Goal: Task Accomplishment & Management: Complete application form

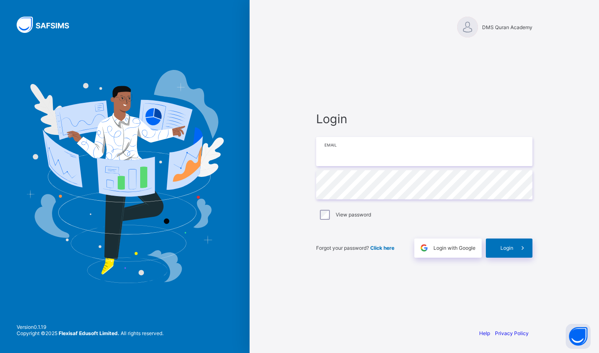
type input "**********"
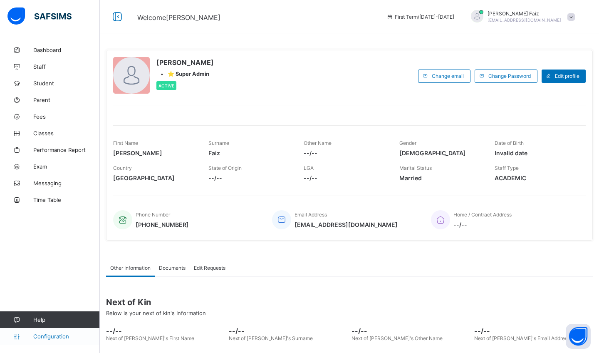
click at [57, 340] on link "Configuration" at bounding box center [49, 336] width 99 height 17
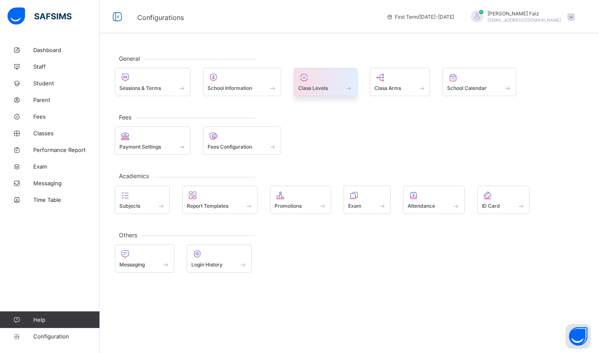
click at [315, 87] on span "Class Levels" at bounding box center [313, 88] width 30 height 6
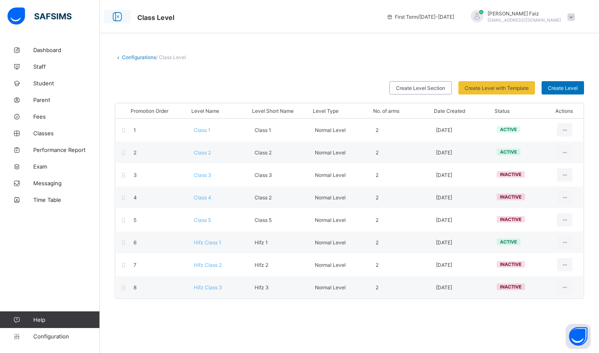
click at [116, 22] on icon at bounding box center [117, 17] width 14 height 12
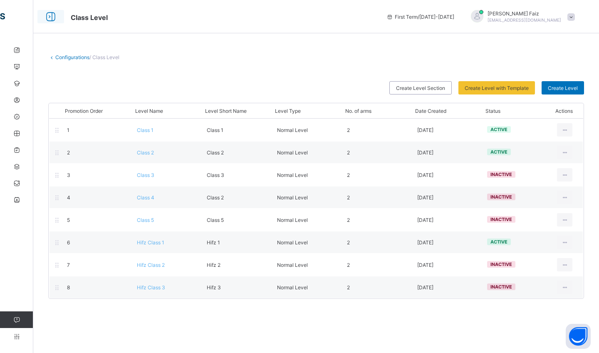
click at [52, 20] on icon at bounding box center [51, 17] width 14 height 12
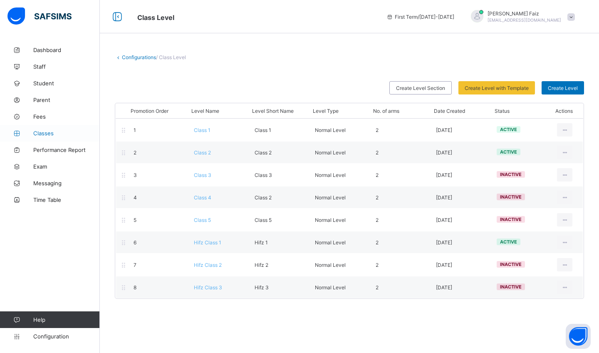
click at [44, 134] on span "Classes" at bounding box center [66, 133] width 67 height 7
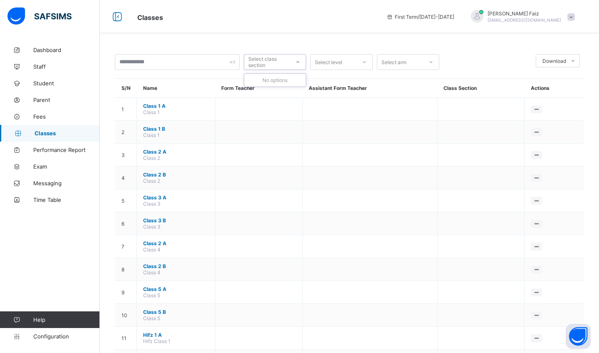
scroll to position [132, 0]
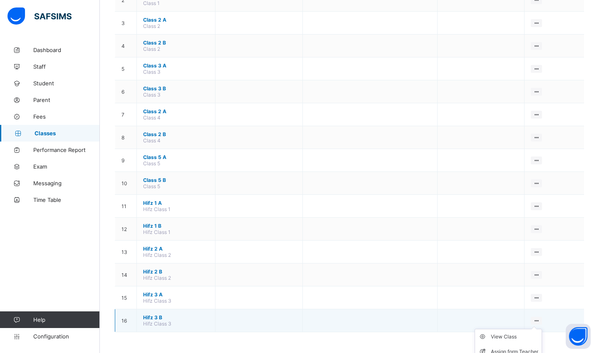
click at [535, 319] on icon at bounding box center [536, 321] width 7 height 6
click at [538, 329] on ul "View Class Assign form Teacher" at bounding box center [508, 344] width 67 height 31
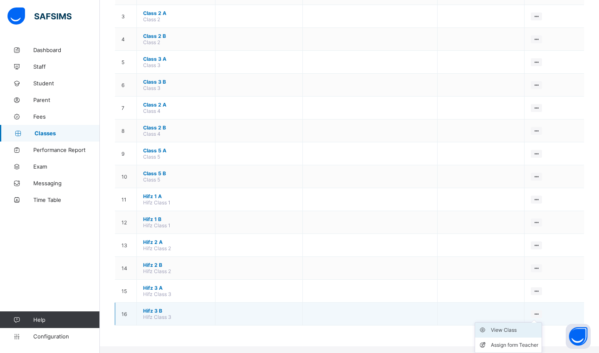
scroll to position [139, 0]
click at [513, 334] on li "View Class" at bounding box center [508, 330] width 67 height 15
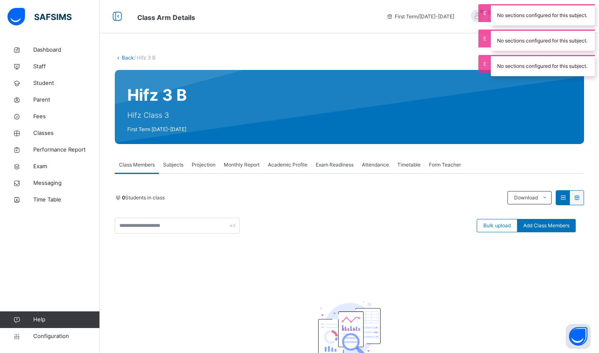
click at [541, 22] on div "No sections configured for this subject." at bounding box center [543, 14] width 104 height 21
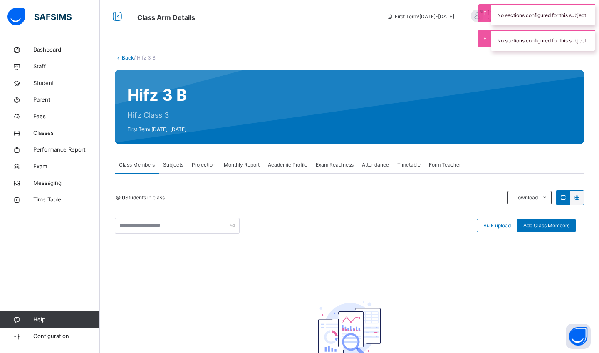
click at [535, 32] on div "No sections configured for this subject." at bounding box center [543, 40] width 104 height 21
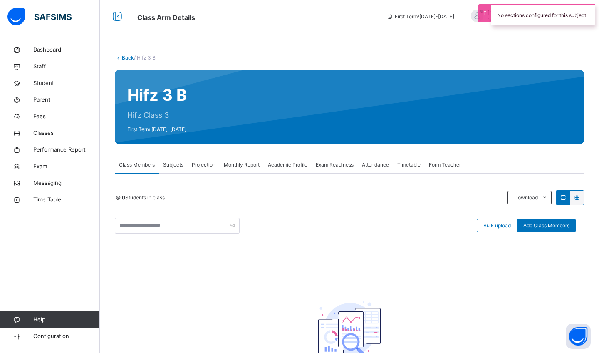
click at [530, 17] on div "No sections configured for this subject." at bounding box center [543, 14] width 104 height 21
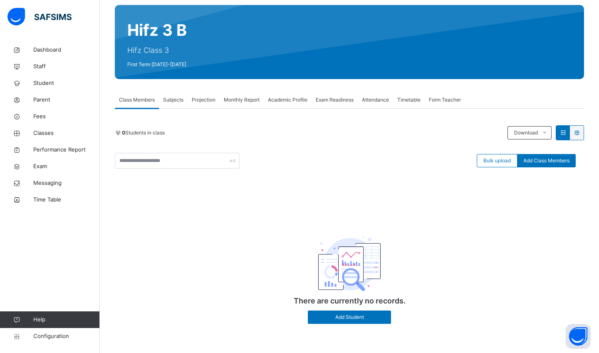
scroll to position [65, 0]
click at [40, 333] on span "Configuration" at bounding box center [66, 336] width 66 height 8
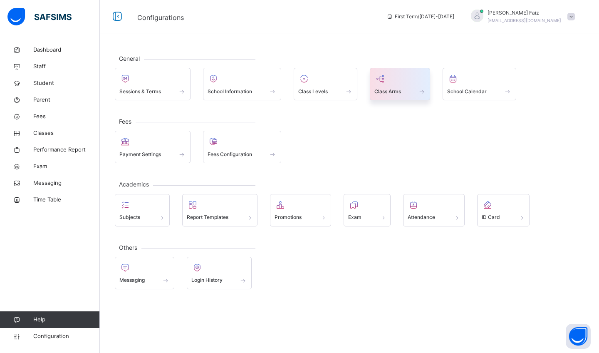
click at [398, 93] on span "Class Arms" at bounding box center [388, 91] width 27 height 7
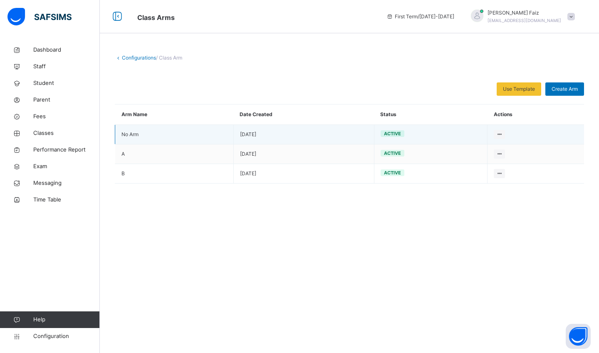
click at [502, 129] on td "Edit Arm Delete Arm" at bounding box center [536, 135] width 97 height 20
click at [501, 131] on icon at bounding box center [499, 134] width 7 height 6
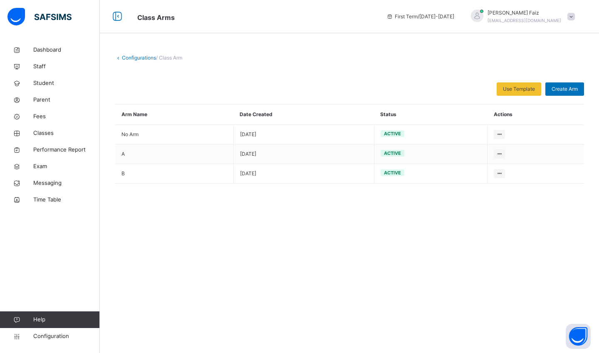
click at [306, 314] on div "Configurations / Class Arm Use Template Select from our already define template…" at bounding box center [349, 176] width 499 height 353
click at [146, 52] on div "Configurations / Class Arm Use Template Select from our already define template…" at bounding box center [349, 100] width 499 height 117
click at [142, 55] on link "Configurations" at bounding box center [139, 58] width 34 height 6
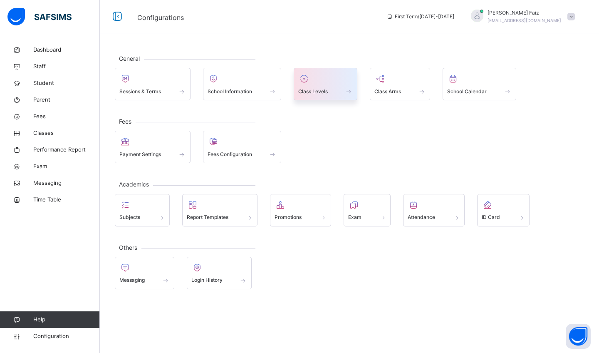
click at [301, 79] on icon at bounding box center [304, 79] width 12 height 10
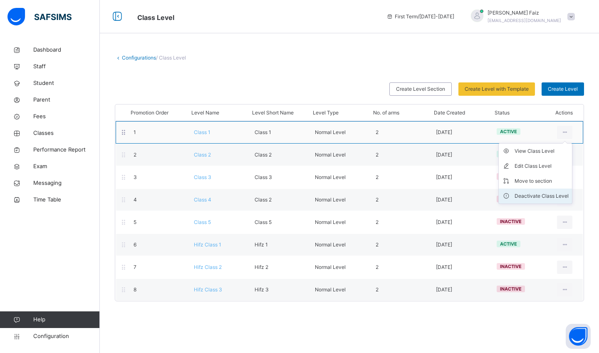
click at [540, 198] on div "Deactivate Class Level" at bounding box center [542, 196] width 54 height 8
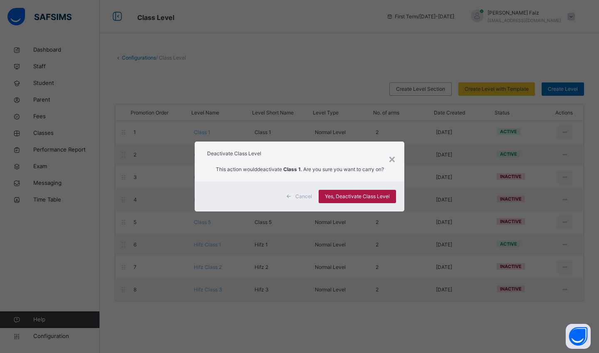
click at [349, 199] on span "Yes, Deactivate Class Level" at bounding box center [357, 196] width 65 height 7
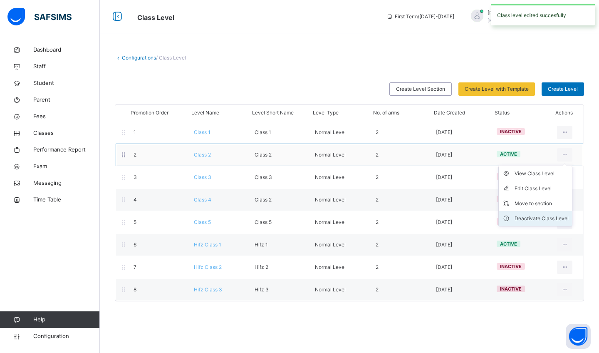
click at [529, 215] on div "Deactivate Class Level" at bounding box center [542, 218] width 54 height 8
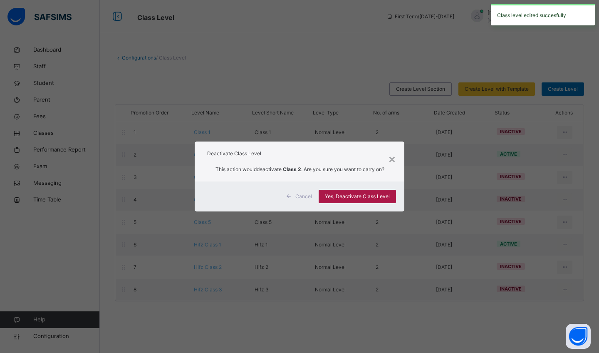
click at [327, 191] on div "Yes, Deactivate Class Level" at bounding box center [357, 196] width 77 height 13
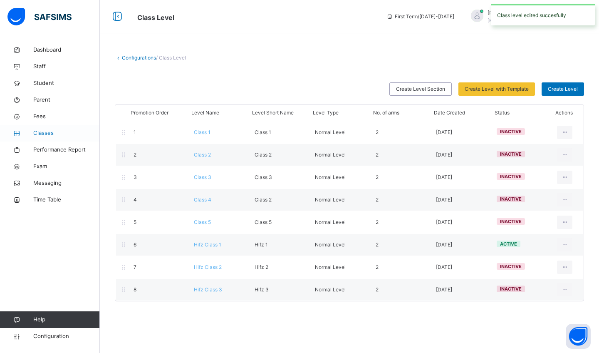
click at [44, 134] on span "Classes" at bounding box center [66, 133] width 67 height 8
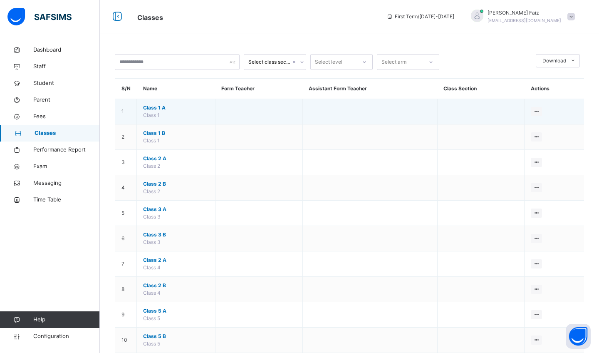
click at [122, 115] on td "1" at bounding box center [126, 111] width 22 height 25
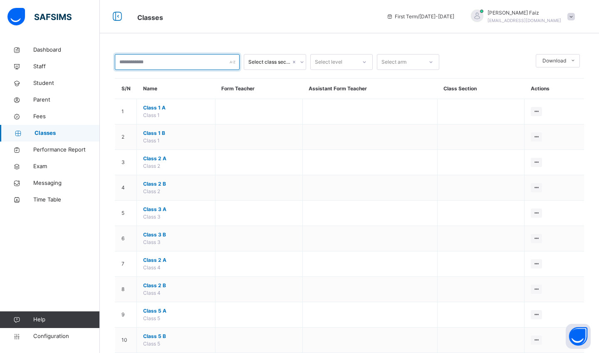
click at [147, 69] on input "text" at bounding box center [177, 62] width 125 height 16
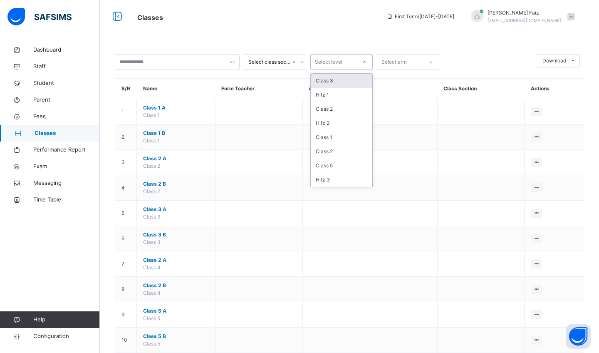
click at [350, 59] on div "Select level" at bounding box center [334, 62] width 46 height 13
click at [434, 55] on div at bounding box center [431, 61] width 14 height 13
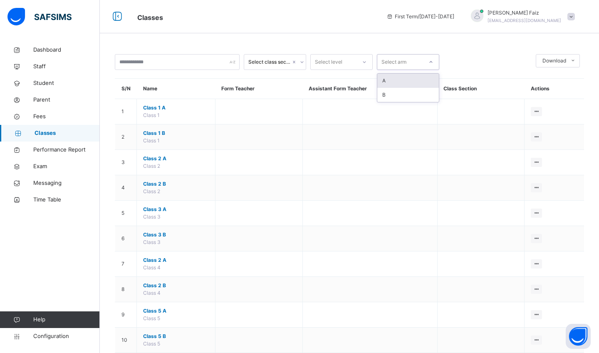
click at [492, 50] on div "Select class section Select level option A focused, 1 of 2. 2 results available…" at bounding box center [349, 284] width 499 height 484
click at [52, 337] on span "Configuration" at bounding box center [66, 336] width 66 height 8
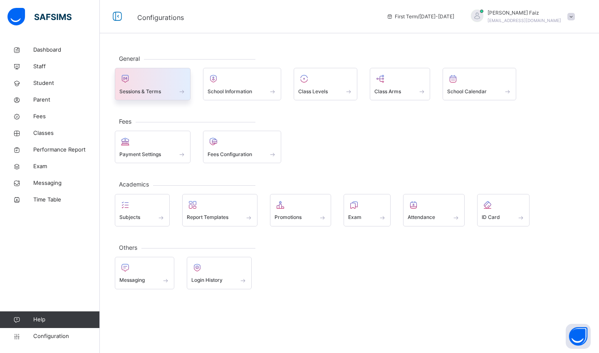
click at [184, 91] on span at bounding box center [182, 91] width 8 height 7
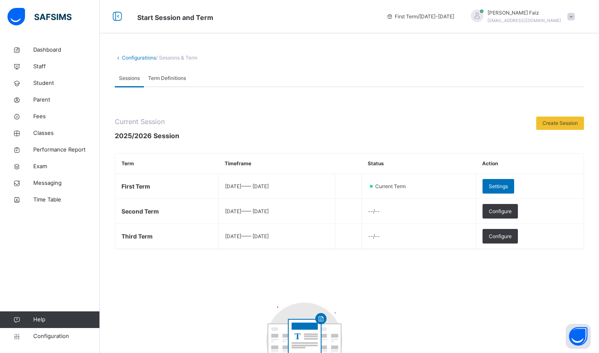
scroll to position [81, 0]
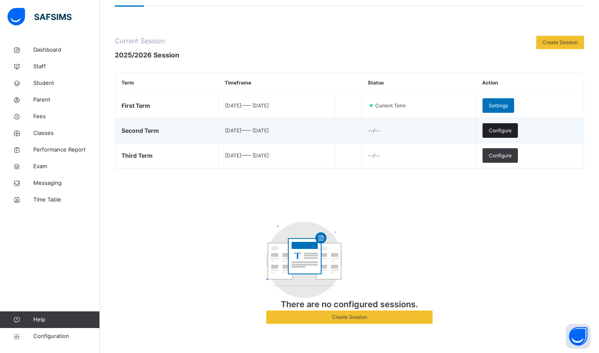
click at [506, 130] on span "Configure" at bounding box center [500, 130] width 23 height 7
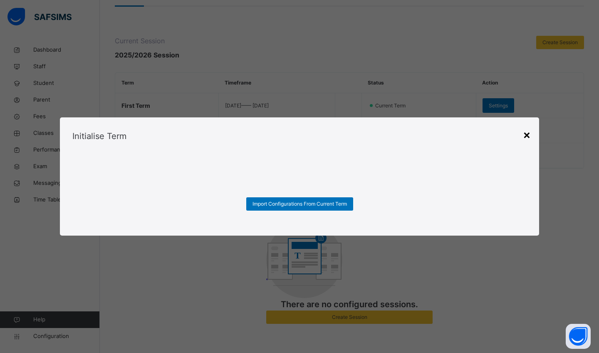
click at [526, 142] on div "×" at bounding box center [527, 134] width 8 height 17
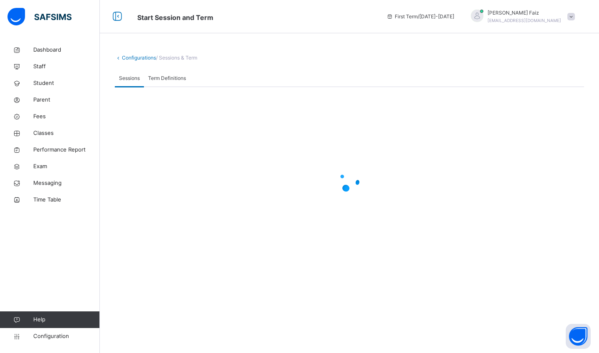
scroll to position [0, 0]
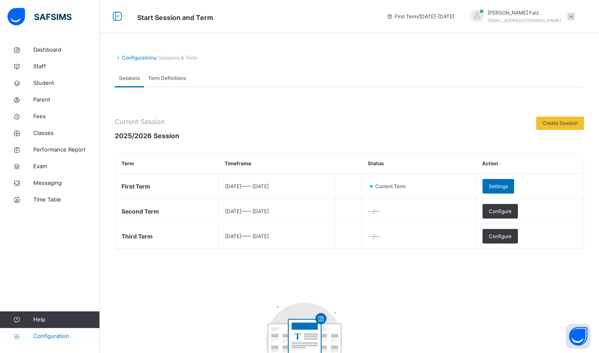
click at [53, 330] on link "Configuration" at bounding box center [49, 336] width 99 height 17
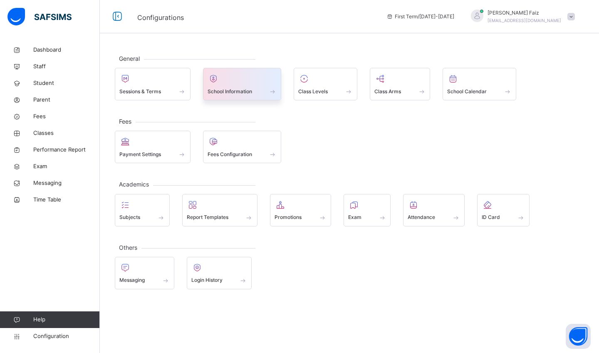
click at [258, 77] on div at bounding box center [243, 78] width 70 height 12
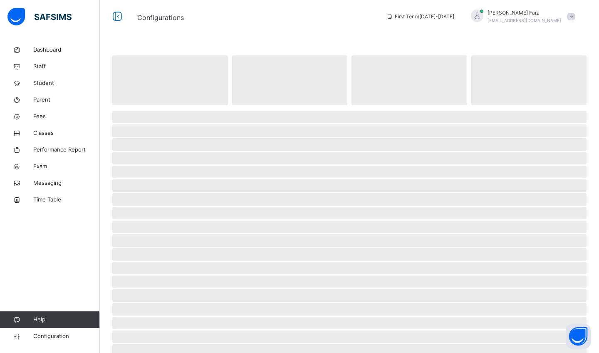
select select "**"
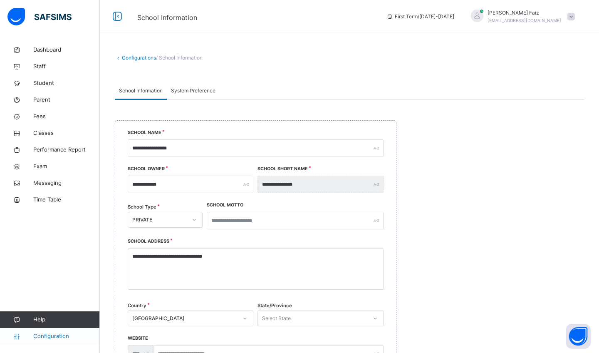
click at [76, 338] on span "Configuration" at bounding box center [66, 336] width 66 height 8
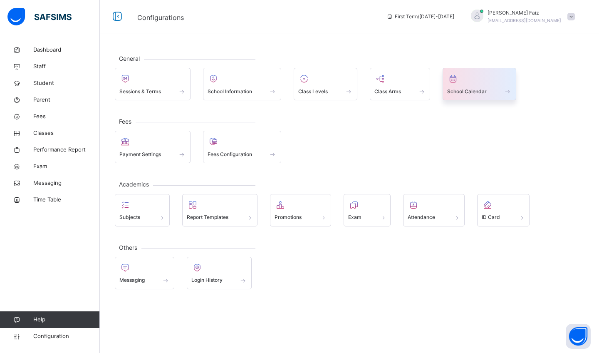
click at [480, 72] on div "School Calendar" at bounding box center [480, 84] width 74 height 32
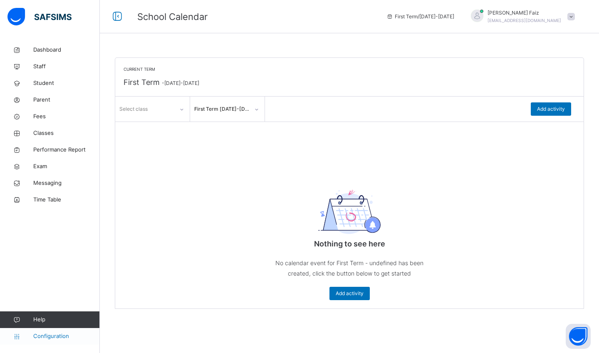
click at [61, 342] on link "Configuration" at bounding box center [49, 336] width 99 height 17
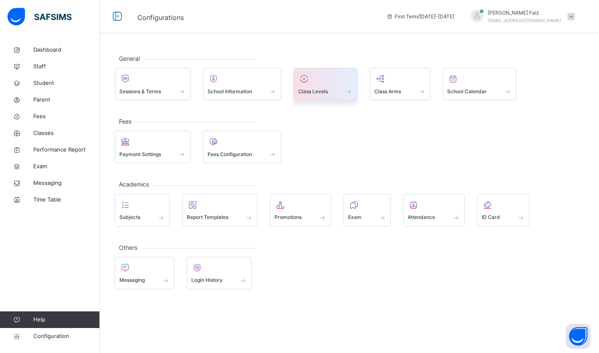
click at [323, 92] on span "Class Levels" at bounding box center [313, 91] width 30 height 7
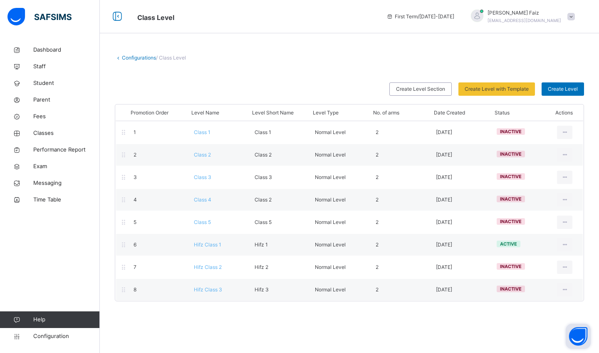
click at [581, 340] on button "Open asap" at bounding box center [578, 336] width 25 height 25
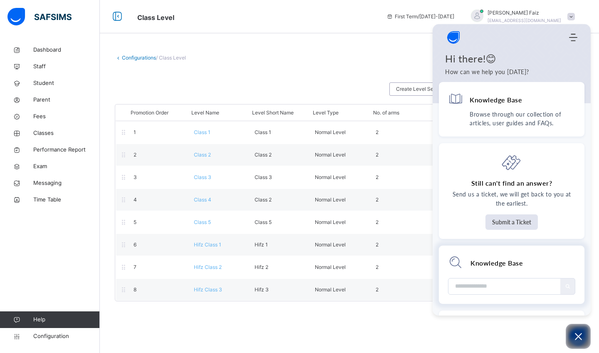
click at [514, 282] on input "Module search widget" at bounding box center [505, 286] width 100 height 16
type input "**********"
click at [500, 310] on span "How to delete a class level" at bounding box center [501, 310] width 74 height 9
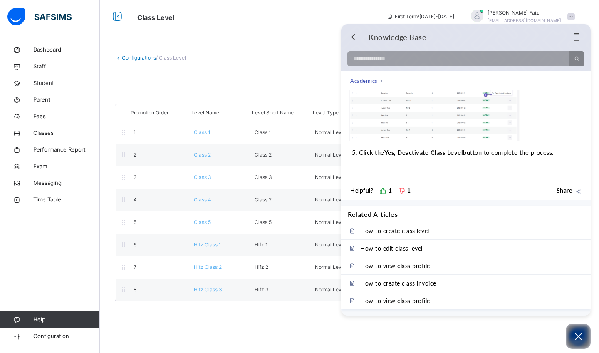
scroll to position [289, 0]
click at [400, 191] on use at bounding box center [401, 190] width 7 height 7
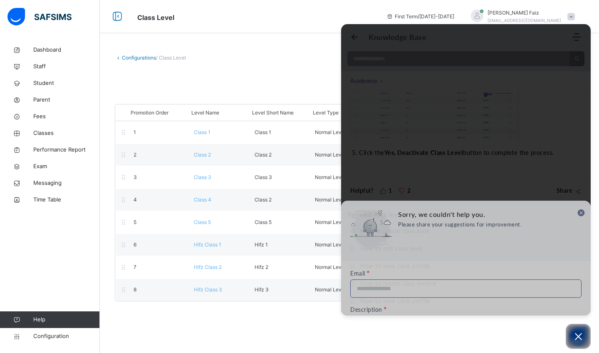
click at [485, 189] on input "Email" at bounding box center [465, 188] width 231 height 18
type input "**********"
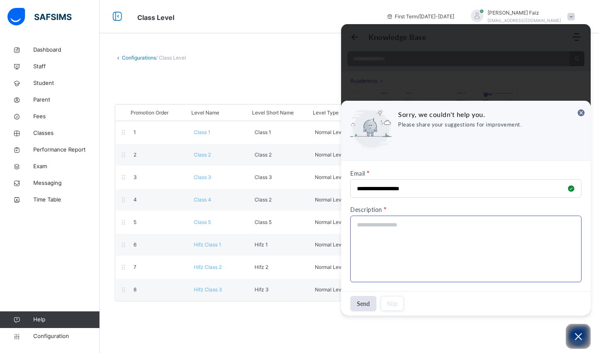
click at [420, 235] on textarea "Description" at bounding box center [465, 249] width 231 height 67
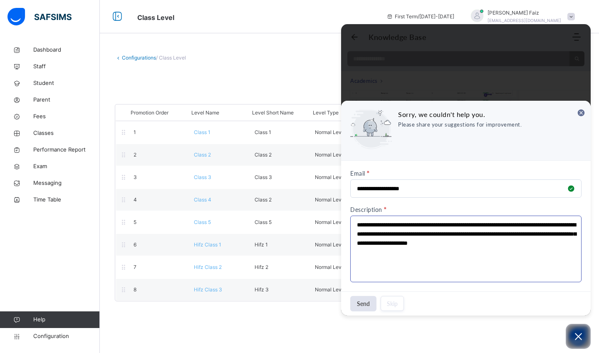
click at [483, 225] on textarea "**********" at bounding box center [465, 249] width 231 height 67
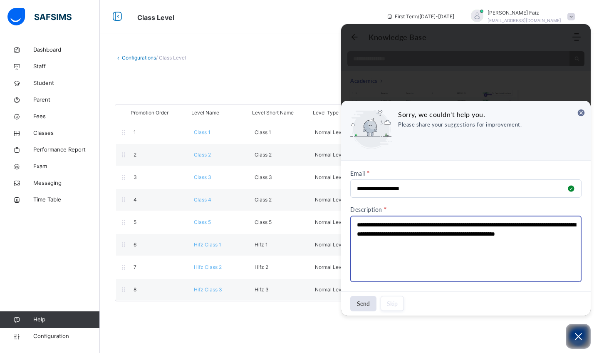
click at [480, 241] on textarea "**********" at bounding box center [465, 249] width 231 height 67
type textarea "**********"
click at [365, 307] on button "Send" at bounding box center [363, 303] width 26 height 15
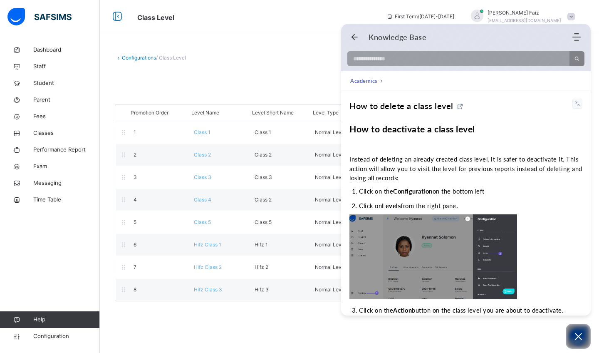
scroll to position [0, 0]
click at [479, 250] on img at bounding box center [434, 256] width 168 height 85
click at [458, 337] on div at bounding box center [299, 185] width 599 height 335
click at [233, 88] on div at bounding box center [299, 185] width 599 height 335
click at [137, 200] on div at bounding box center [299, 185] width 599 height 335
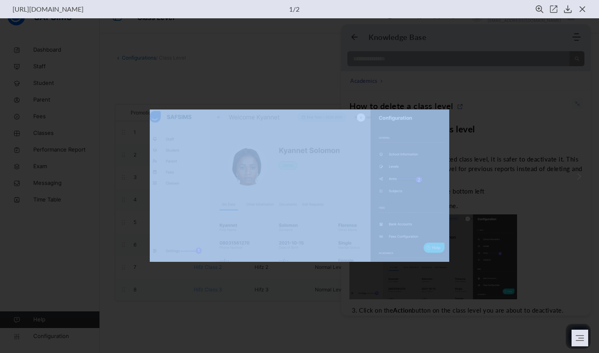
click at [137, 200] on div at bounding box center [299, 185] width 599 height 335
click at [244, 298] on div at bounding box center [299, 185] width 599 height 335
click at [588, 334] on button at bounding box center [580, 338] width 17 height 17
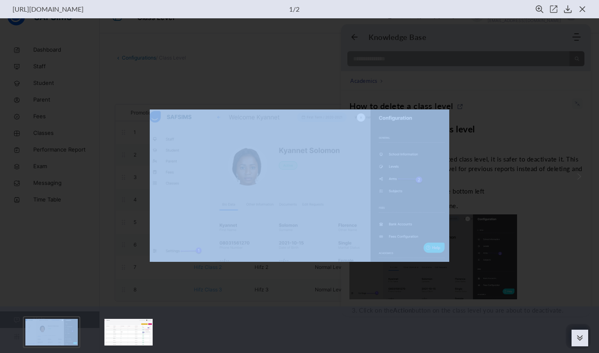
click at [588, 334] on button at bounding box center [580, 338] width 17 height 17
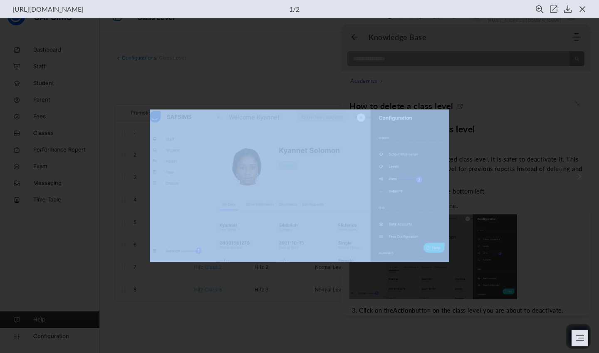
click at [584, 4] on div "[URL][DOMAIN_NAME] 1 / 2" at bounding box center [299, 9] width 599 height 18
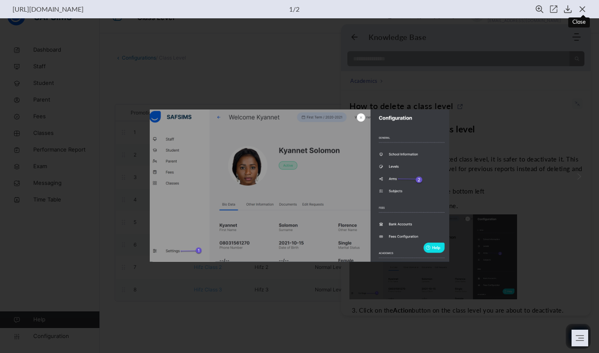
click at [582, 12] on icon "close view" at bounding box center [583, 9] width 8 height 8
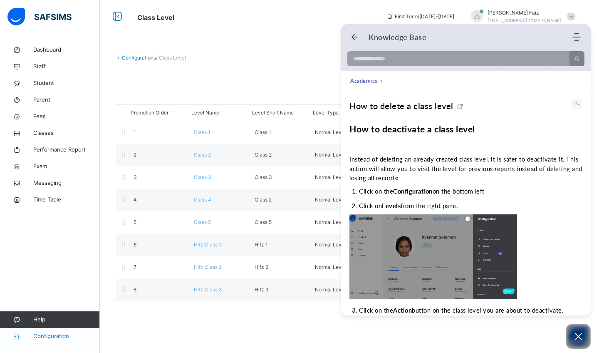
click at [48, 339] on span "Configuration" at bounding box center [66, 336] width 66 height 8
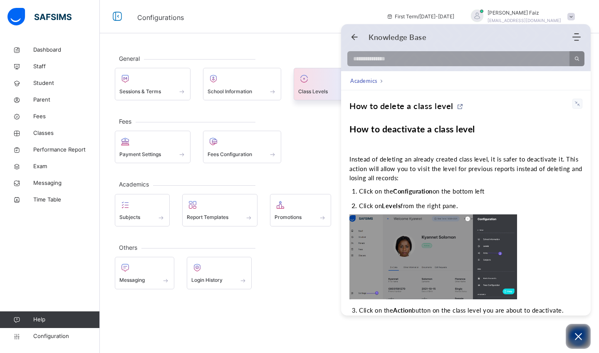
click at [318, 87] on div "Class Levels" at bounding box center [325, 91] width 55 height 9
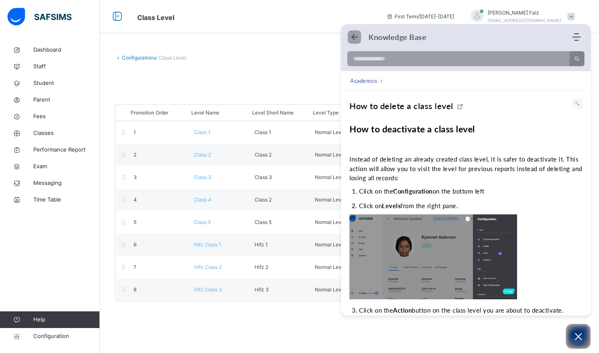
click at [355, 37] on icon "Back" at bounding box center [354, 37] width 8 height 8
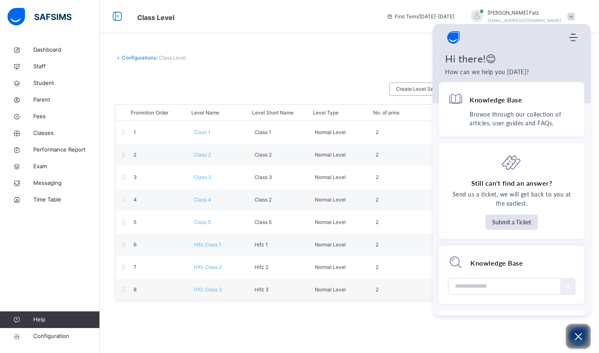
click at [578, 337] on icon "Open asap" at bounding box center [578, 336] width 7 height 7
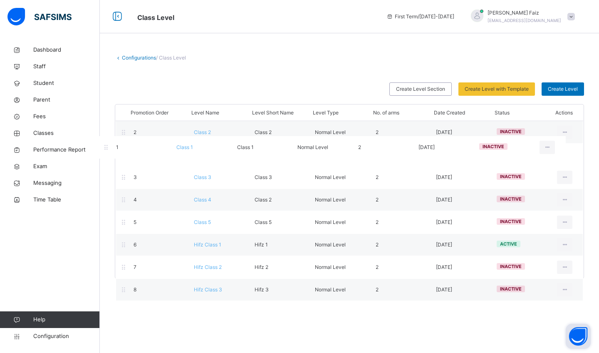
drag, startPoint x: 566, startPoint y: 134, endPoint x: 555, endPoint y: 142, distance: 13.1
click at [555, 142] on div "Promotion Order Level Name Level Short Name Level Type No. of arms Date Created…" at bounding box center [349, 191] width 469 height 175
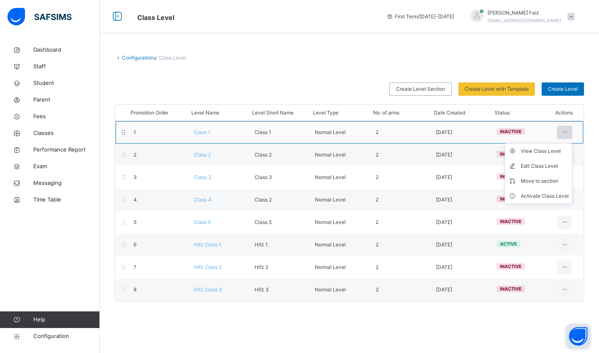
click at [564, 135] on icon at bounding box center [564, 132] width 7 height 7
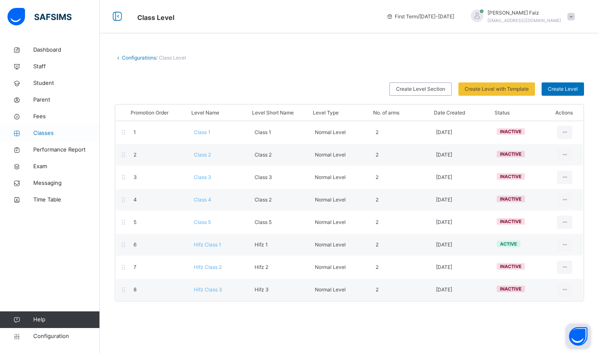
click at [57, 129] on span "Classes" at bounding box center [66, 133] width 67 height 8
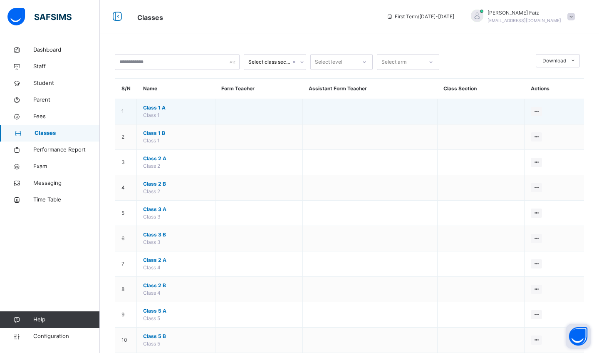
click at [155, 107] on span "Class 1 A" at bounding box center [176, 107] width 66 height 7
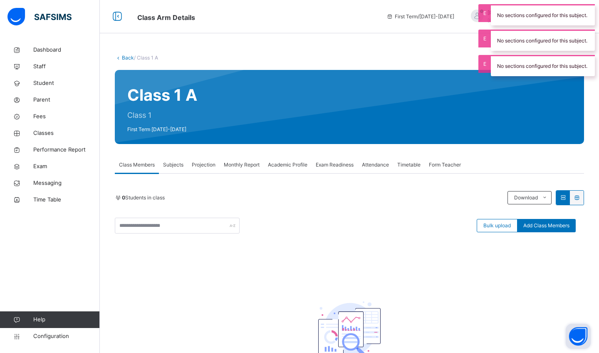
click at [180, 162] on span "Subjects" at bounding box center [173, 164] width 20 height 7
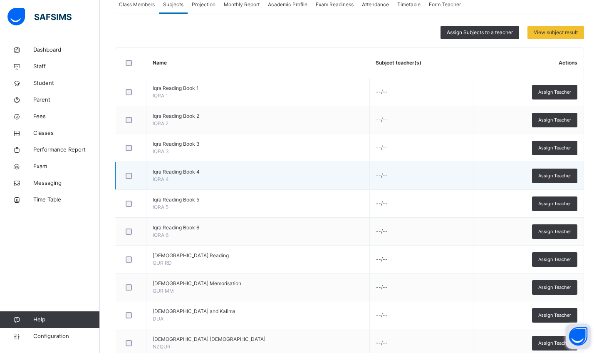
scroll to position [216, 0]
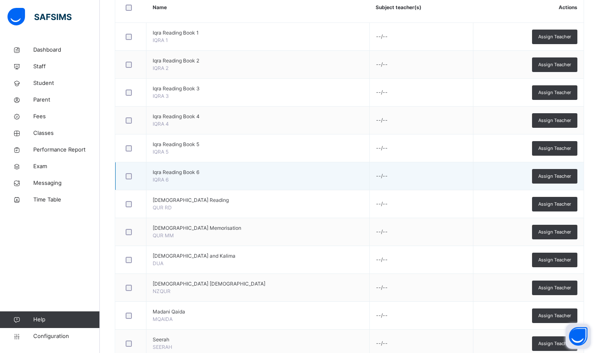
click at [128, 181] on div at bounding box center [131, 175] width 18 height 17
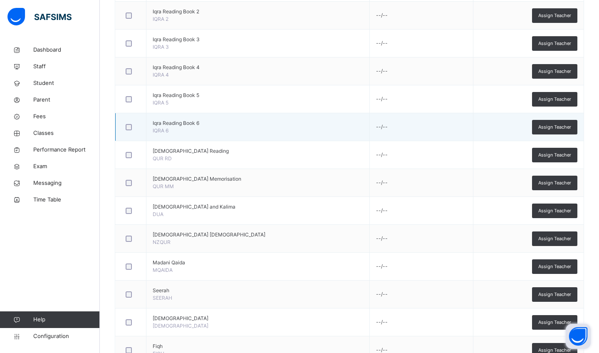
scroll to position [314, 0]
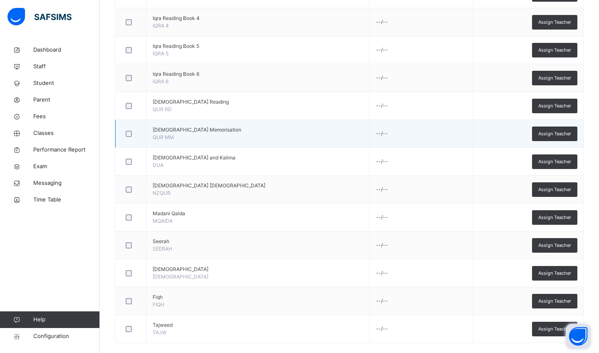
click at [127, 144] on td at bounding box center [131, 134] width 31 height 28
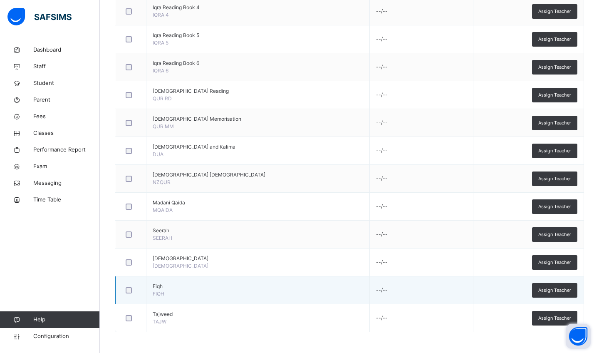
scroll to position [325, 0]
click at [561, 291] on span "Assign Teacher" at bounding box center [555, 290] width 33 height 7
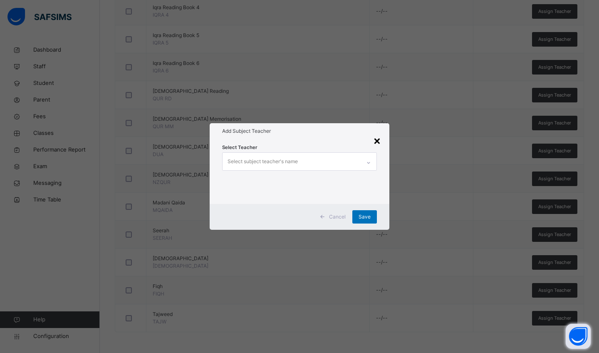
click at [378, 142] on div "×" at bounding box center [377, 140] width 8 height 17
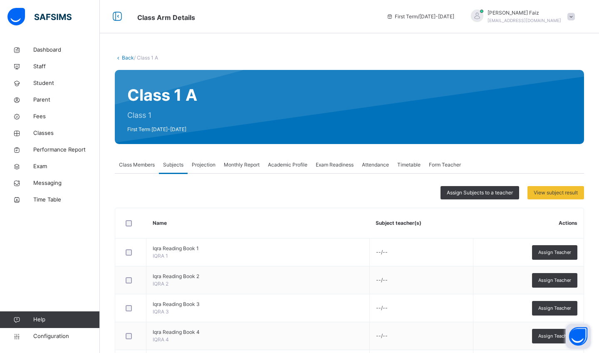
scroll to position [0, 0]
click at [210, 162] on span "Projection" at bounding box center [204, 164] width 24 height 7
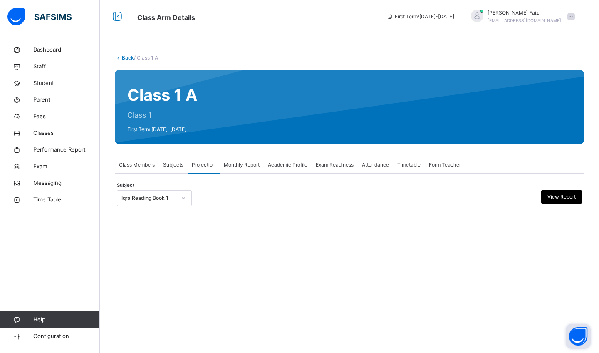
click at [248, 163] on span "Monthly Report" at bounding box center [242, 164] width 36 height 7
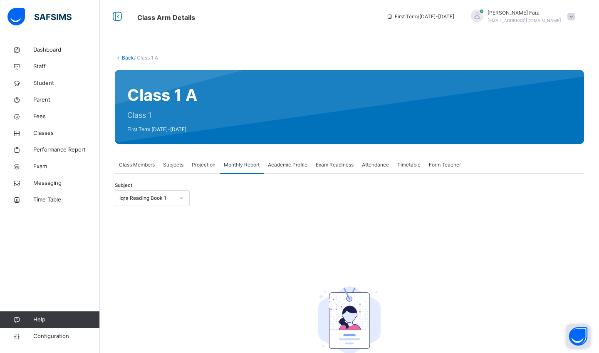
click at [295, 166] on span "Academic Profile" at bounding box center [288, 164] width 40 height 7
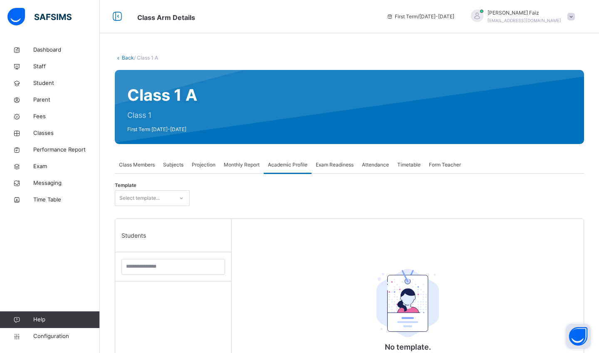
click at [338, 166] on span "Exam Readiness" at bounding box center [335, 164] width 38 height 7
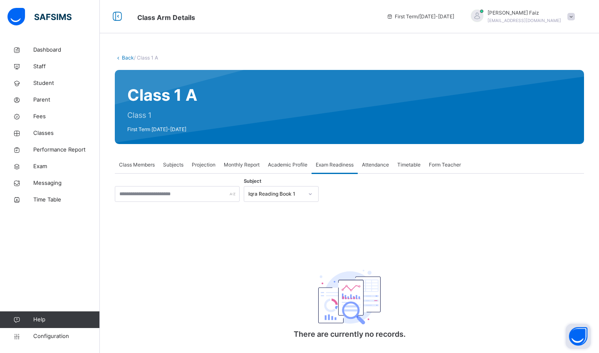
click at [382, 166] on span "Attendance" at bounding box center [375, 164] width 27 height 7
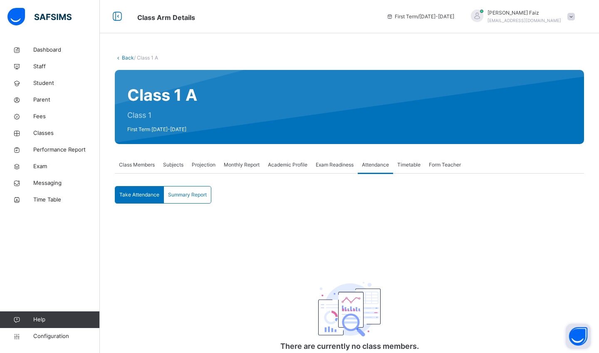
click at [420, 167] on span "Timetable" at bounding box center [408, 164] width 23 height 7
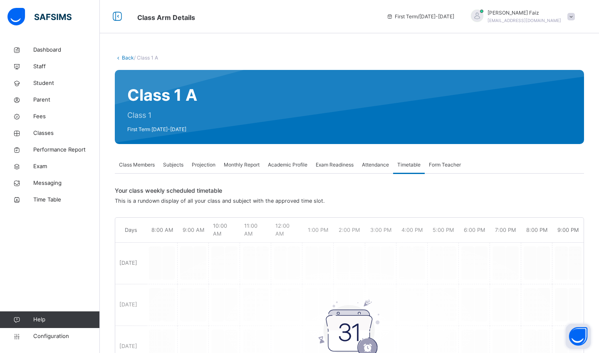
click at [454, 167] on span "Form Teacher" at bounding box center [445, 164] width 32 height 7
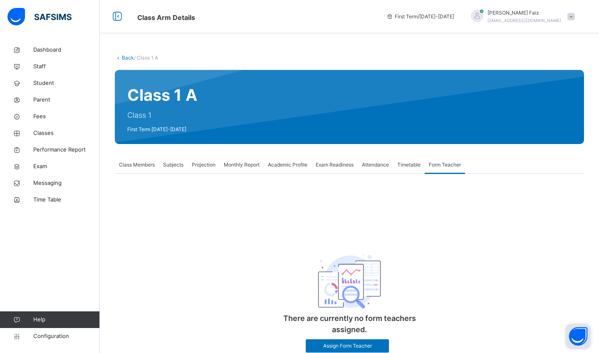
click at [53, 345] on div "Dashboard Staff Student Parent Fees Classes Performance Report Exam Messaging T…" at bounding box center [50, 193] width 100 height 320
click at [43, 333] on span "Configuration" at bounding box center [66, 336] width 66 height 8
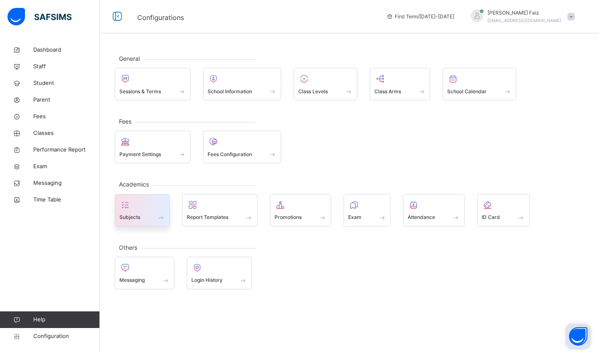
click at [140, 209] on div at bounding box center [142, 205] width 46 height 12
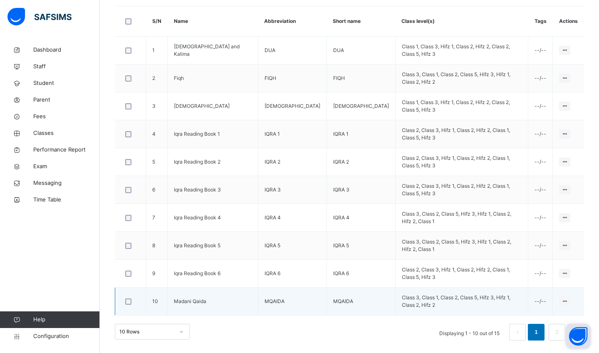
scroll to position [232, 0]
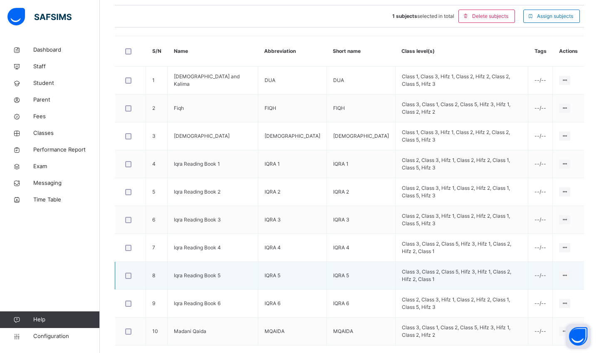
click at [127, 280] on div at bounding box center [131, 275] width 18 height 17
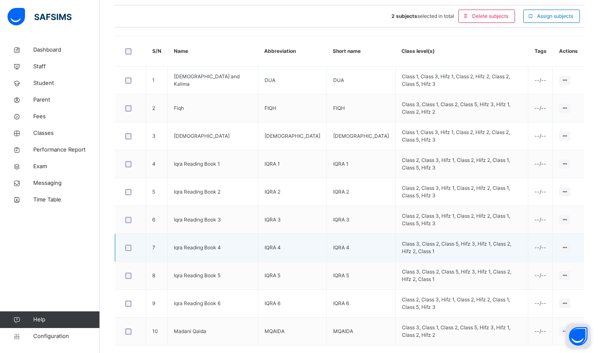
click at [127, 253] on div at bounding box center [131, 247] width 18 height 17
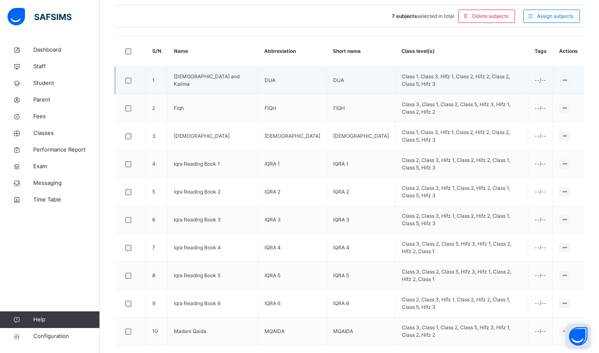
click at [129, 84] on div at bounding box center [131, 80] width 18 height 17
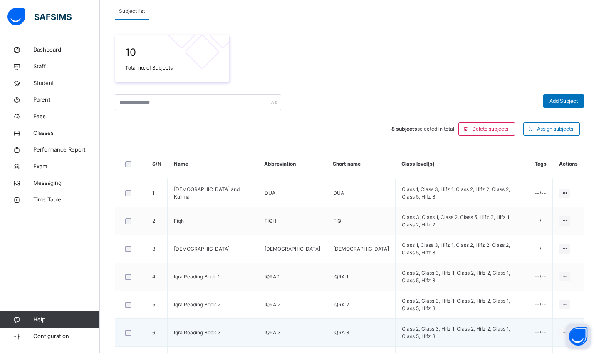
scroll to position [113, 0]
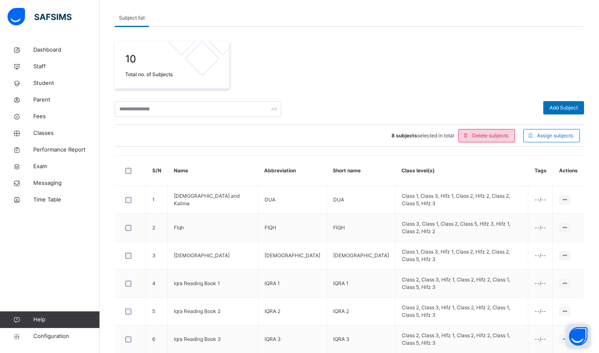
click at [491, 137] on span "Delete subjects" at bounding box center [490, 135] width 36 height 7
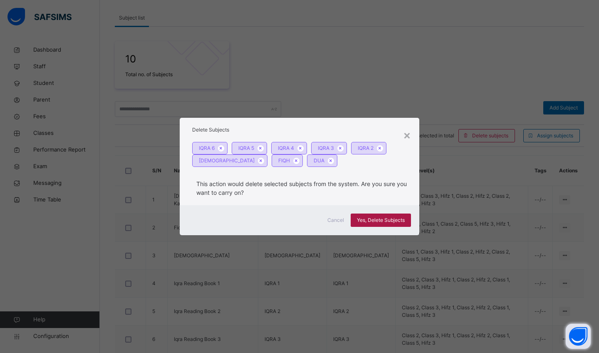
click at [382, 223] on span "Yes, Delete Subjects" at bounding box center [381, 219] width 48 height 7
click at [378, 218] on span "Yes, Delete Subjects" at bounding box center [381, 219] width 48 height 7
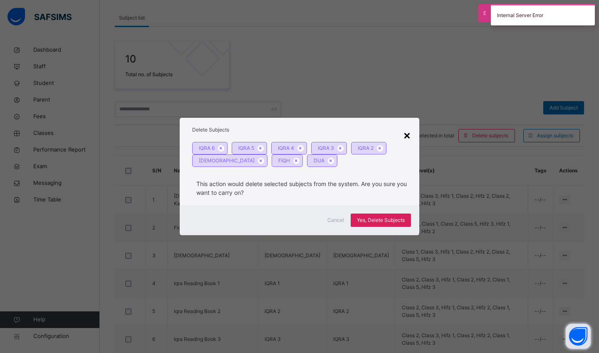
click at [407, 137] on div "×" at bounding box center [407, 134] width 8 height 17
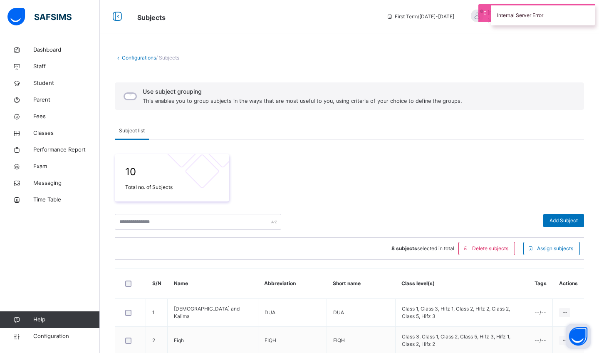
scroll to position [0, 0]
click at [274, 220] on div at bounding box center [198, 222] width 166 height 16
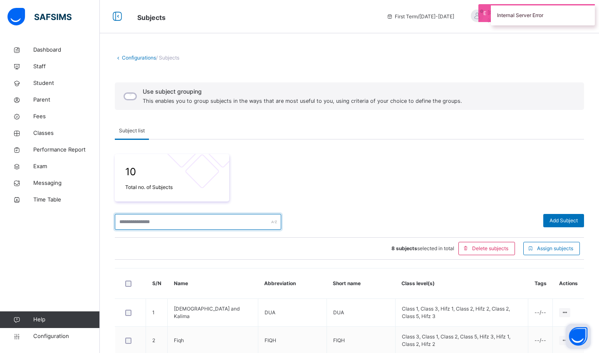
click at [232, 222] on input "text" at bounding box center [198, 222] width 166 height 16
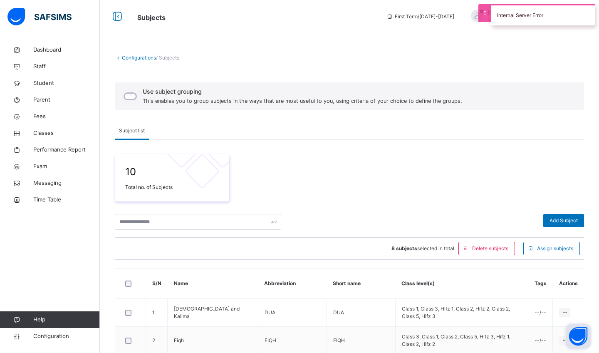
click at [317, 169] on div "10 Total no. of Subjects" at bounding box center [349, 177] width 469 height 47
click at [134, 60] on link "Configurations" at bounding box center [139, 58] width 34 height 6
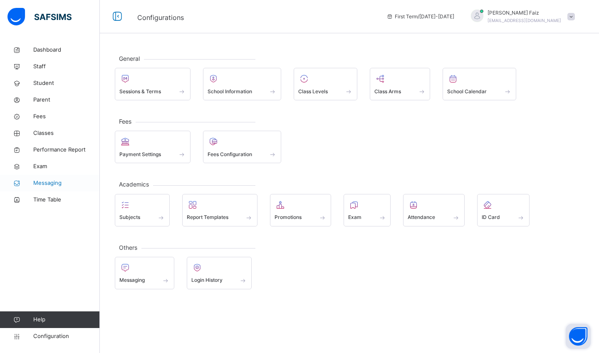
click at [52, 187] on link "Messaging" at bounding box center [50, 183] width 100 height 17
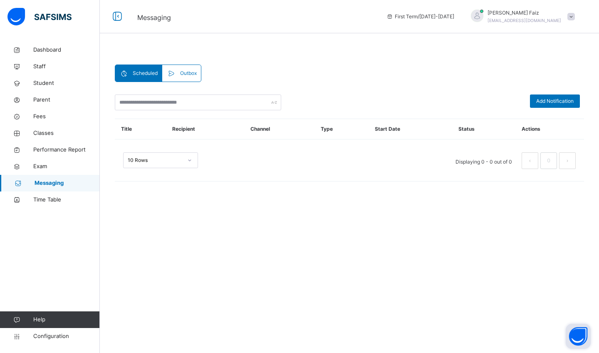
click at [182, 74] on span "Outbox" at bounding box center [188, 73] width 17 height 7
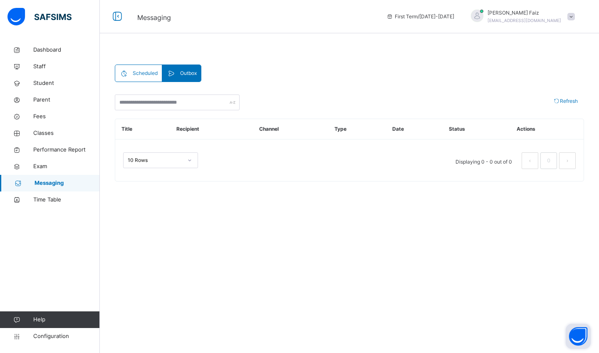
click at [152, 74] on span "Scheduled" at bounding box center [145, 73] width 25 height 7
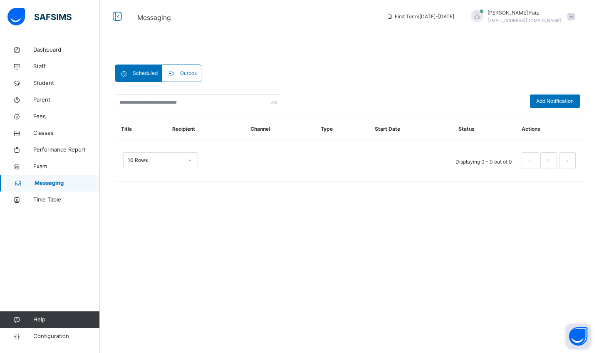
click at [273, 103] on div at bounding box center [198, 102] width 166 height 16
click at [169, 154] on div "10 Rows" at bounding box center [160, 160] width 75 height 16
click at [333, 176] on div "option 10 Rows focused, 1 of 3. 3 results available. Use Up and Down to choose …" at bounding box center [349, 157] width 469 height 42
click at [41, 171] on link "Exam" at bounding box center [50, 166] width 100 height 17
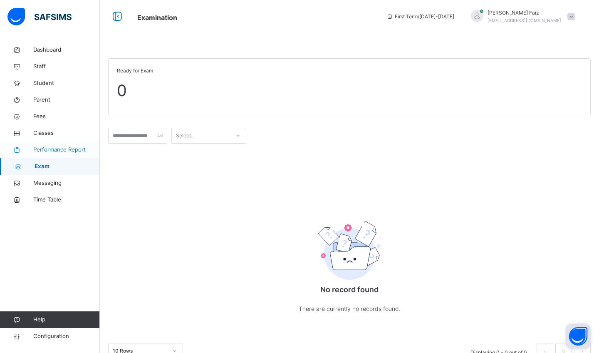
click at [71, 153] on span "Performance Report" at bounding box center [66, 150] width 67 height 8
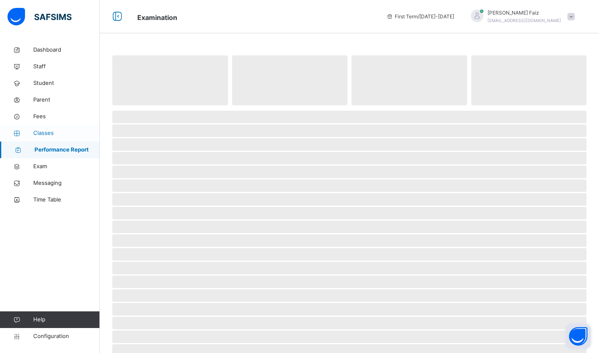
select select "****"
select select "*"
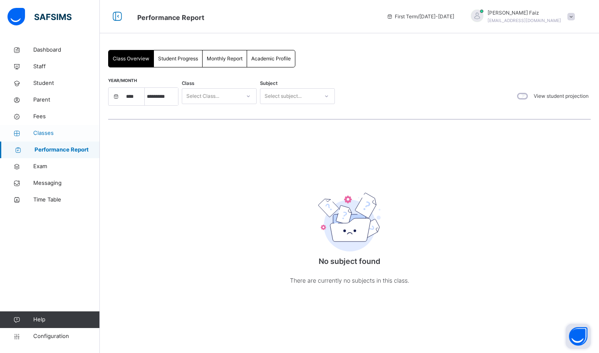
click at [50, 137] on span "Classes" at bounding box center [66, 133] width 67 height 8
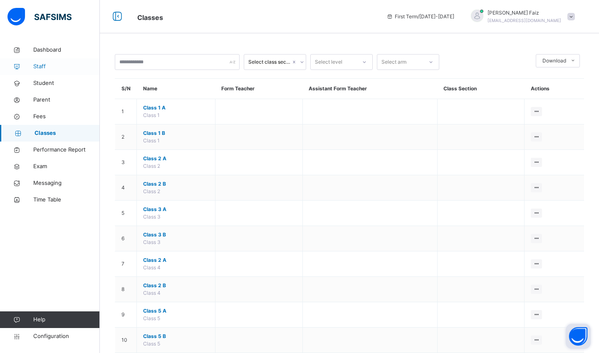
click at [43, 70] on span "Staff" at bounding box center [66, 66] width 67 height 8
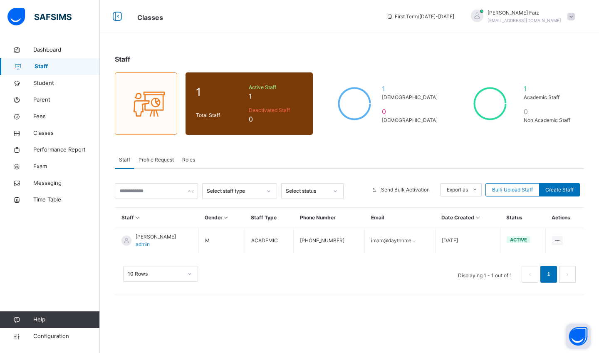
click at [261, 192] on div "Select staff type" at bounding box center [234, 190] width 55 height 7
click at [235, 209] on div "Academic" at bounding box center [240, 210] width 74 height 14
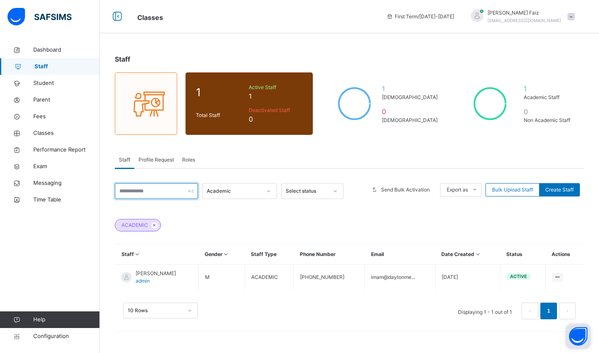
click at [172, 188] on input "text" at bounding box center [156, 191] width 83 height 16
click at [560, 192] on span "Create Staff" at bounding box center [560, 189] width 28 height 7
select select "**"
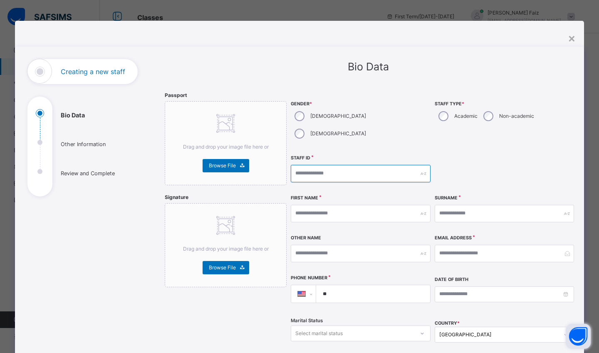
click at [327, 165] on input "text" at bounding box center [360, 173] width 139 height 17
type input "***"
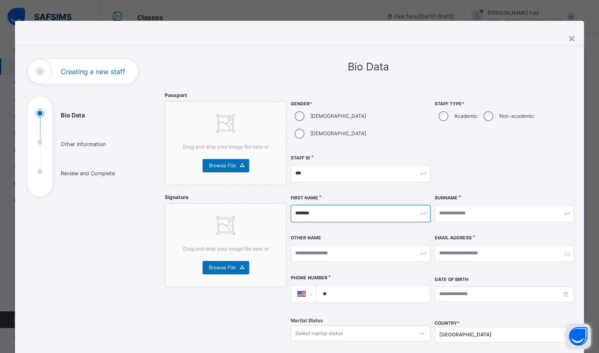
type input "*******"
type input "******"
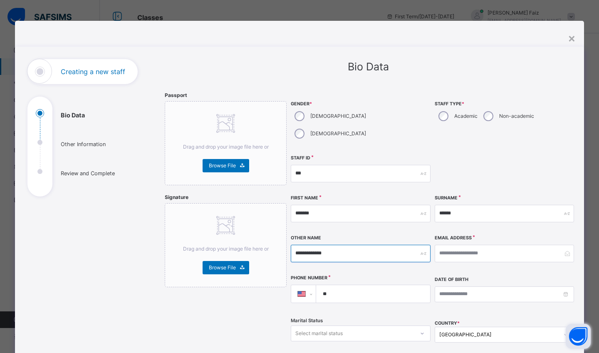
type input "**********"
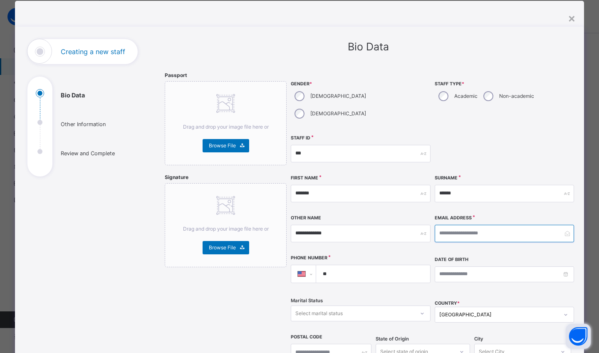
scroll to position [47, 0]
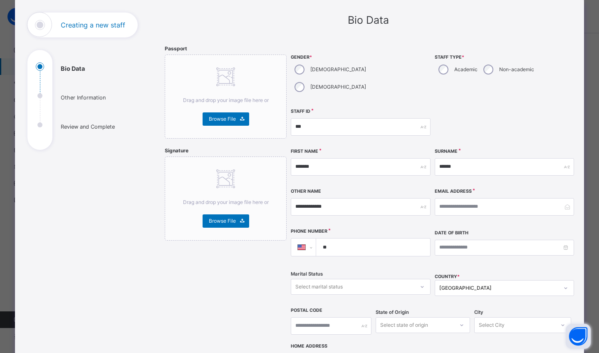
click at [387, 238] on input "**" at bounding box center [371, 246] width 107 height 17
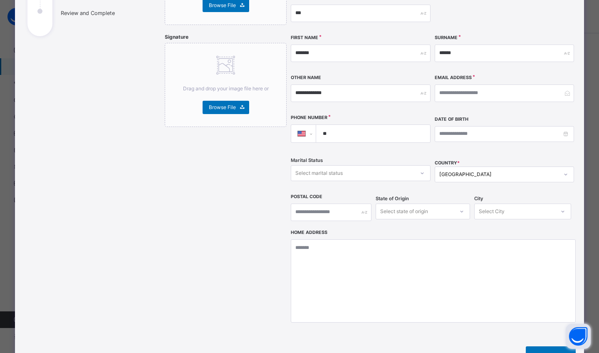
scroll to position [146, 0]
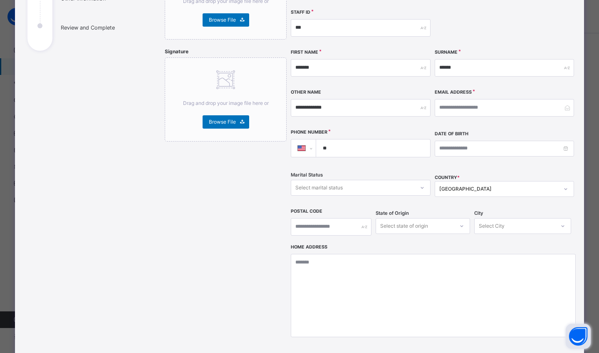
select select "**"
type input "**********"
select select "**"
type input "**********"
click at [469, 185] on div "[GEOGRAPHIC_DATA]" at bounding box center [499, 188] width 119 height 7
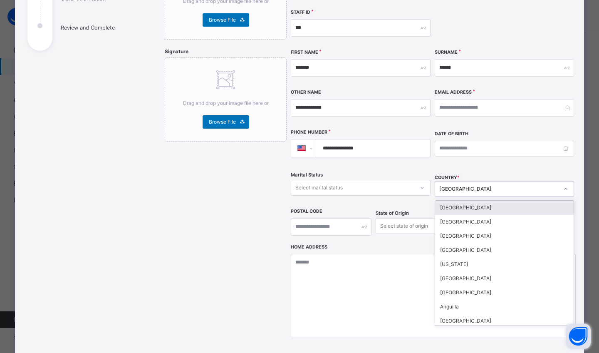
click at [395, 183] on div "Marital Status Select marital status" at bounding box center [360, 188] width 139 height 34
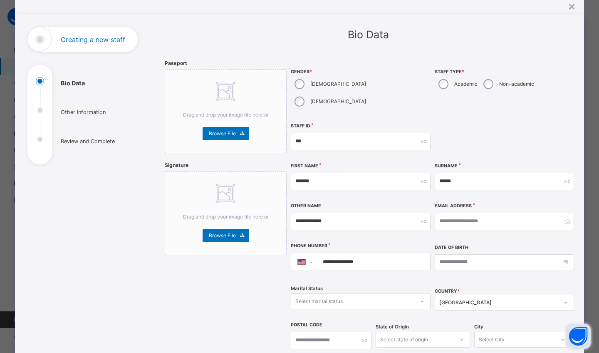
scroll to position [235, 0]
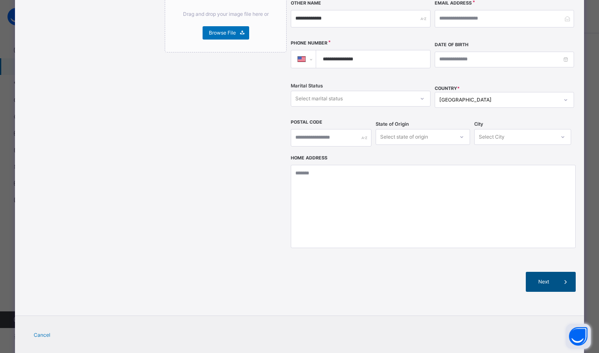
click at [533, 272] on div "Next" at bounding box center [551, 282] width 50 height 20
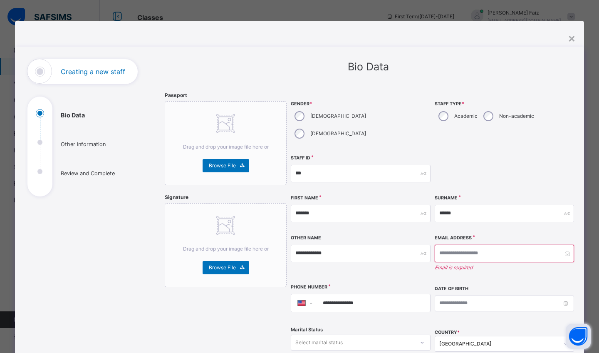
scroll to position [0, 0]
click at [492, 245] on input "email" at bounding box center [504, 253] width 139 height 17
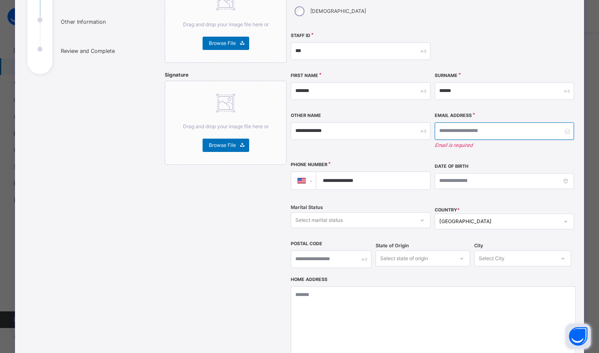
scroll to position [126, 0]
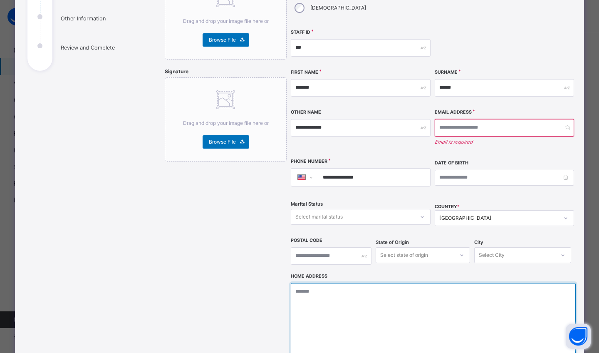
click at [345, 283] on textarea at bounding box center [433, 324] width 285 height 83
paste textarea "**********"
type textarea "**********"
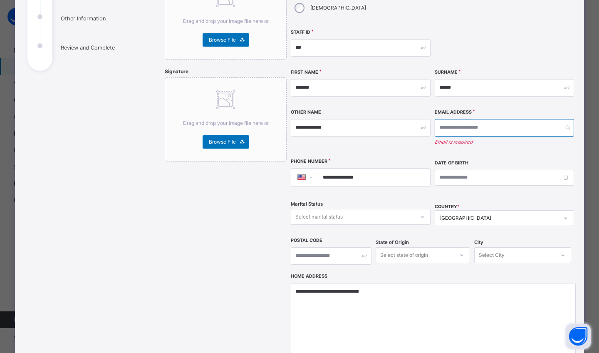
click at [461, 119] on input "email" at bounding box center [504, 127] width 139 height 17
paste input "**********"
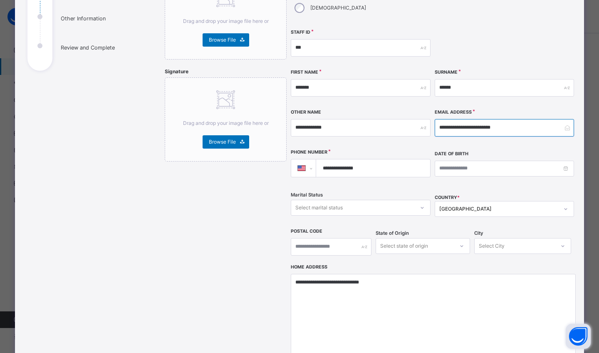
type input "**********"
click at [410, 127] on div "**********" at bounding box center [360, 128] width 139 height 36
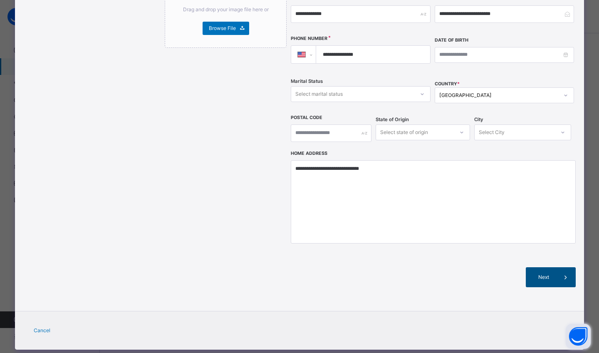
scroll to position [239, 0]
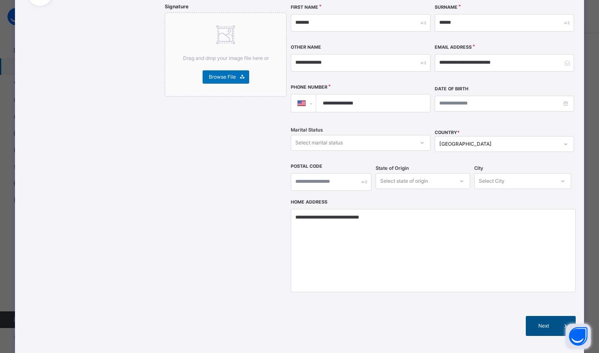
click at [541, 316] on div "Next" at bounding box center [551, 326] width 50 height 20
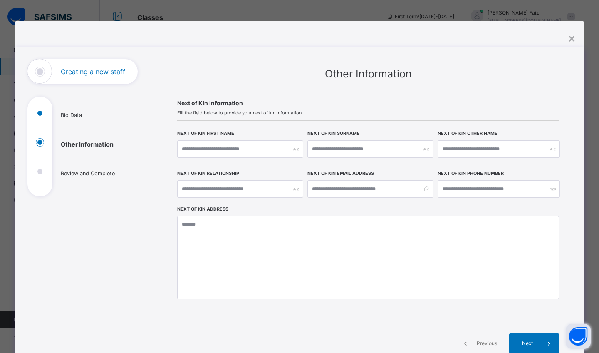
scroll to position [0, 0]
click at [524, 337] on div "Next" at bounding box center [534, 343] width 50 height 20
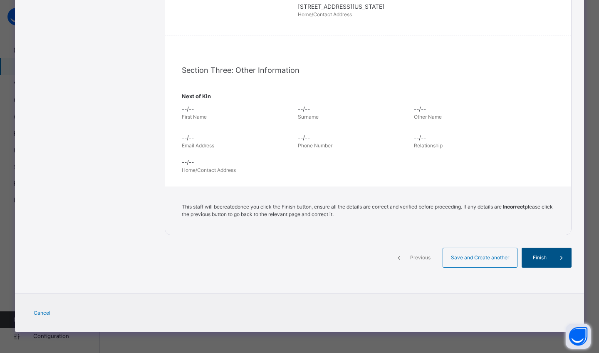
scroll to position [237, 0]
click at [545, 256] on span "Finish" at bounding box center [540, 257] width 24 height 7
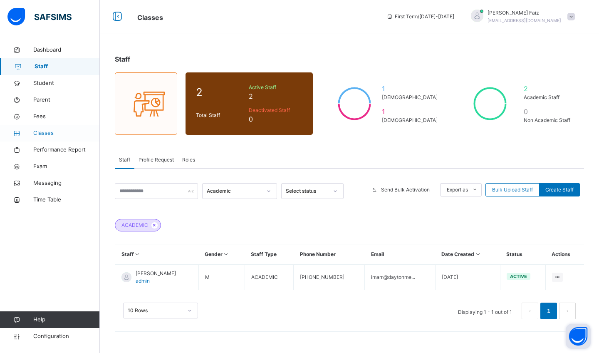
click at [52, 129] on link "Classes" at bounding box center [50, 133] width 100 height 17
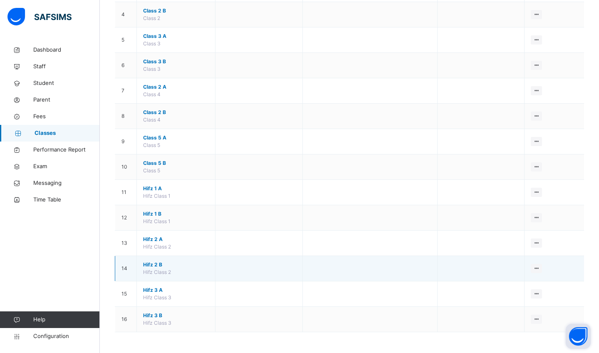
scroll to position [173, 0]
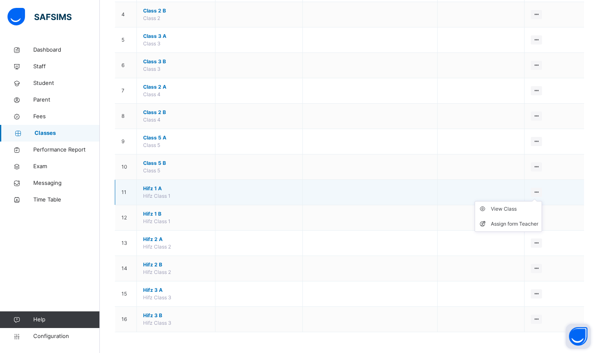
click at [536, 201] on ul "View Class Assign form Teacher" at bounding box center [508, 216] width 67 height 31
click at [508, 219] on li "Assign form Teacher" at bounding box center [508, 223] width 67 height 15
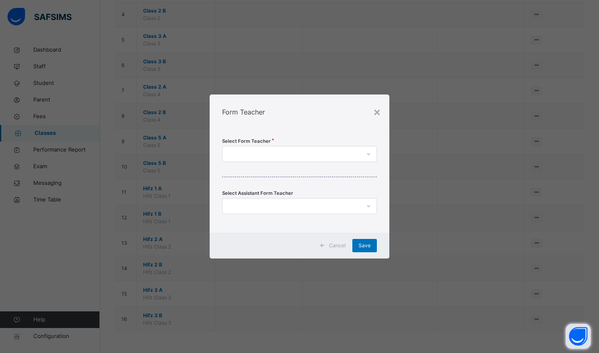
click at [343, 156] on div at bounding box center [292, 154] width 138 height 13
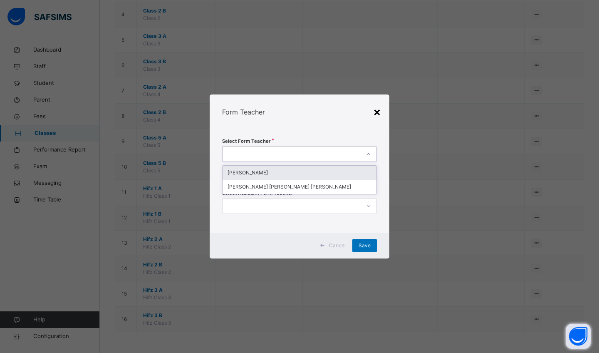
click at [377, 114] on div "×" at bounding box center [377, 111] width 8 height 17
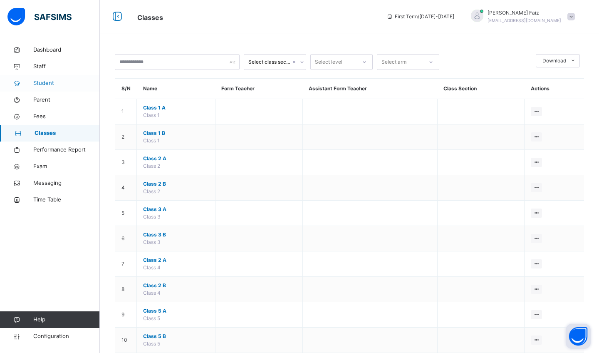
scroll to position [0, 0]
click at [51, 66] on span "Staff" at bounding box center [66, 66] width 67 height 8
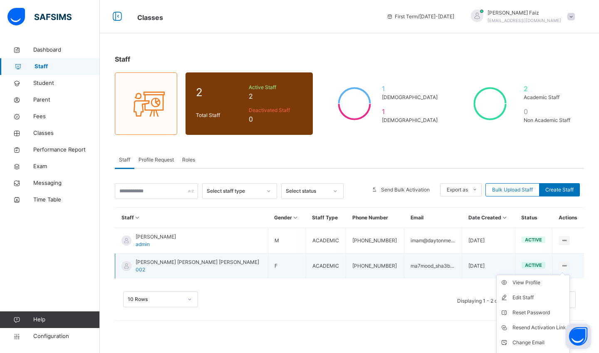
click at [561, 263] on icon at bounding box center [564, 266] width 7 height 6
click at [530, 293] on li "Edit Staff" at bounding box center [533, 297] width 73 height 15
select select "**"
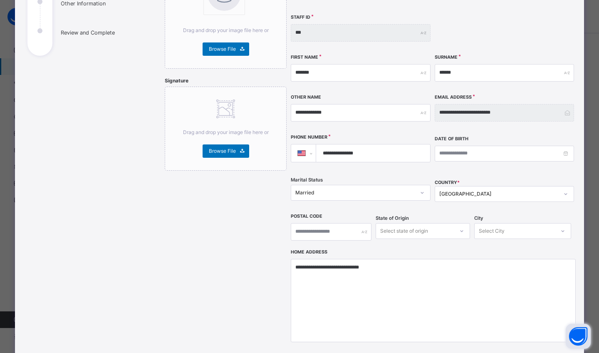
scroll to position [140, 0]
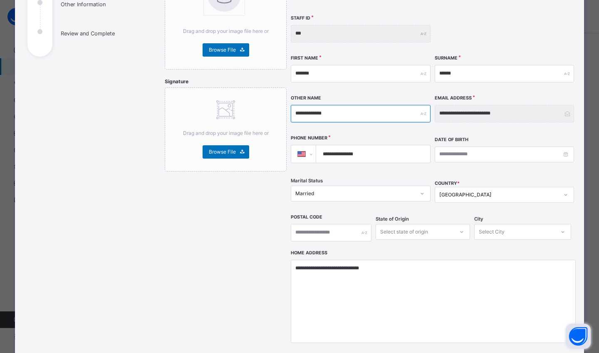
click at [368, 105] on input "**********" at bounding box center [360, 113] width 139 height 17
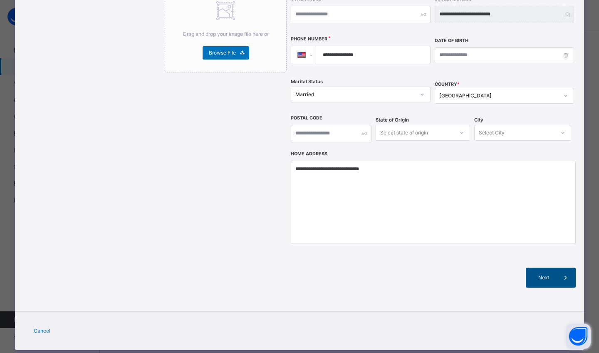
click at [549, 268] on div "Next" at bounding box center [551, 278] width 50 height 20
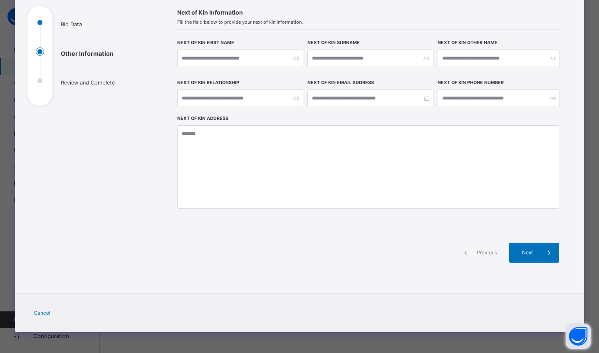
scroll to position [90, 0]
click at [524, 243] on div "Next" at bounding box center [534, 253] width 50 height 20
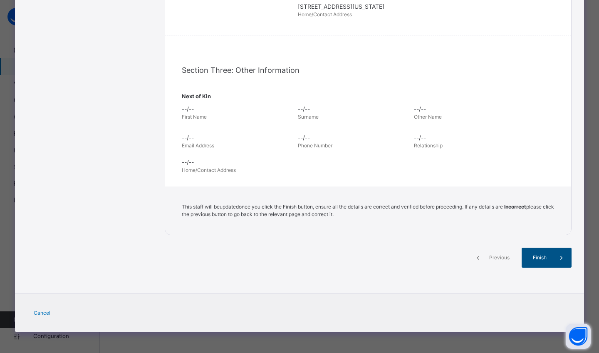
scroll to position [237, 0]
click at [539, 259] on span "Finish" at bounding box center [540, 257] width 24 height 7
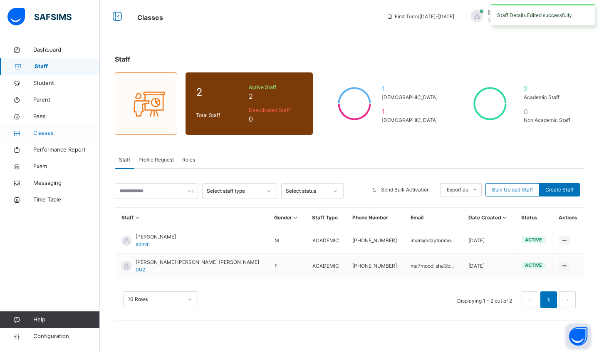
click at [43, 134] on span "Classes" at bounding box center [66, 133] width 67 height 8
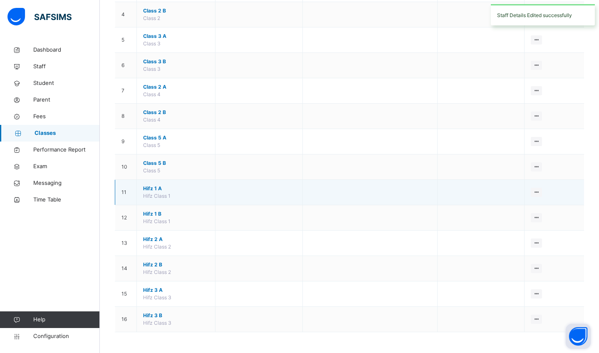
scroll to position [173, 0]
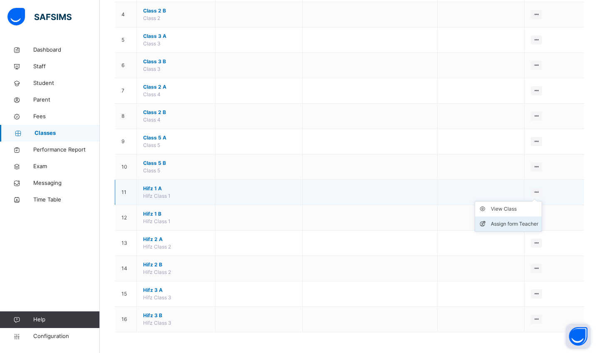
click at [514, 221] on div "Assign form Teacher" at bounding box center [514, 224] width 47 height 8
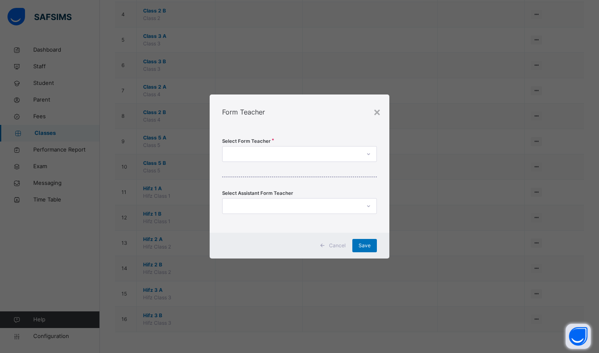
click at [309, 147] on div at bounding box center [299, 154] width 155 height 16
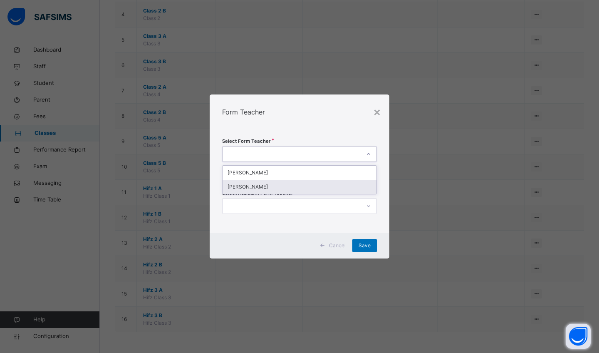
click at [298, 186] on div "[PERSON_NAME]" at bounding box center [300, 187] width 154 height 14
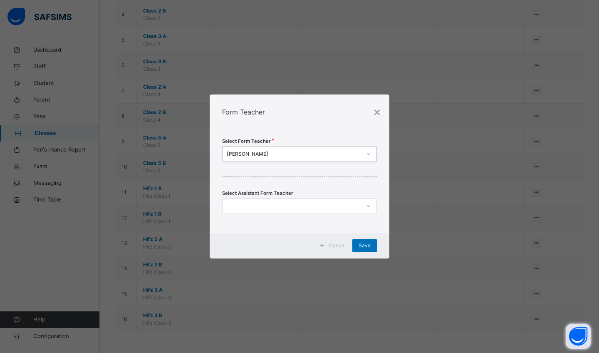
click at [320, 202] on div at bounding box center [292, 206] width 138 height 13
click at [343, 180] on div "Select Form Teacher [PERSON_NAME] Select Assistant Form Teacher option [PERSON_…" at bounding box center [300, 180] width 180 height 103
click at [366, 246] on span "Save" at bounding box center [365, 245] width 12 height 7
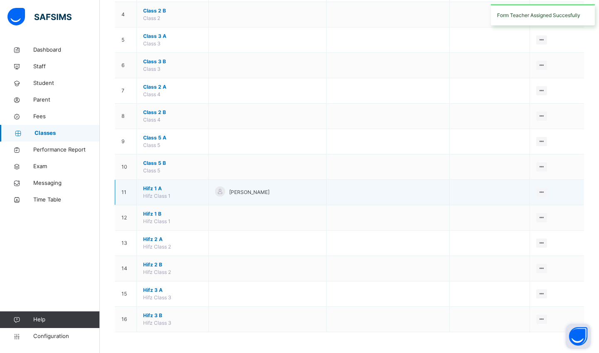
click at [150, 189] on span "Hifz 1 A" at bounding box center [172, 188] width 59 height 7
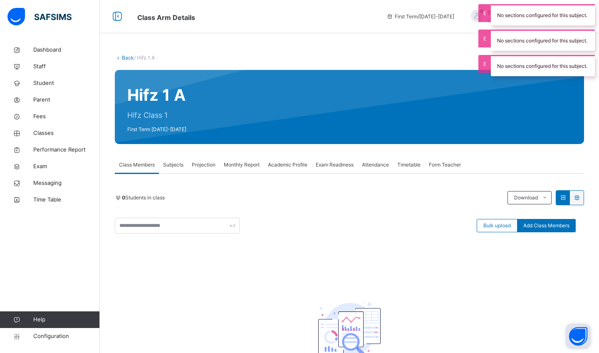
click at [169, 166] on span "Subjects" at bounding box center [173, 164] width 20 height 7
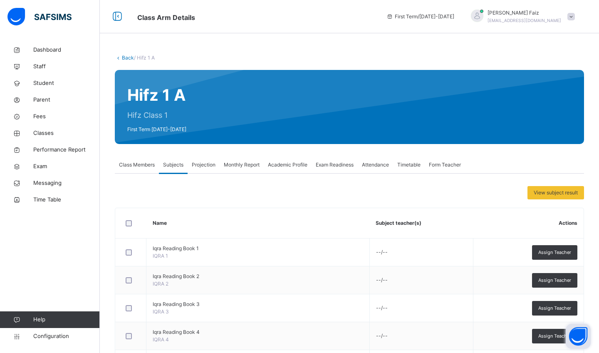
click at [207, 166] on span "Projection" at bounding box center [204, 164] width 24 height 7
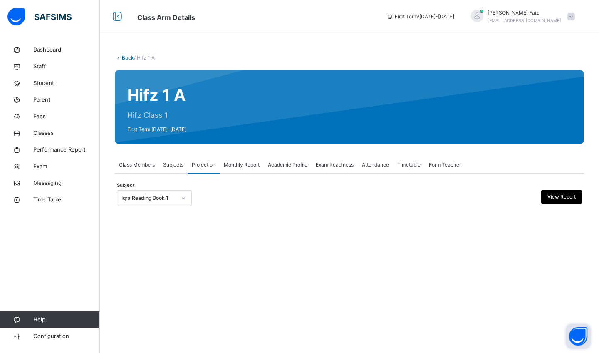
click at [252, 164] on span "Monthly Report" at bounding box center [242, 164] width 36 height 7
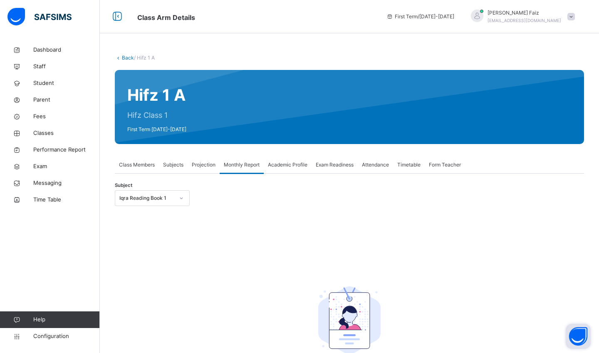
click at [302, 166] on span "Academic Profile" at bounding box center [288, 164] width 40 height 7
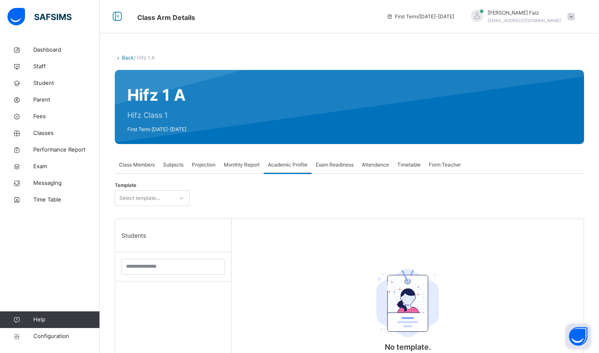
click at [346, 172] on div "Exam Readiness" at bounding box center [335, 164] width 46 height 17
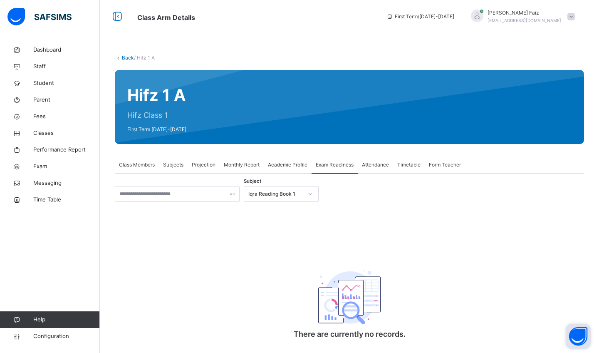
click at [375, 163] on span "Attendance" at bounding box center [375, 164] width 27 height 7
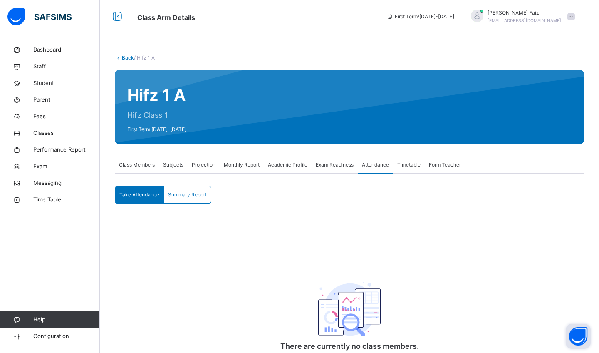
click at [415, 163] on span "Timetable" at bounding box center [408, 164] width 23 height 7
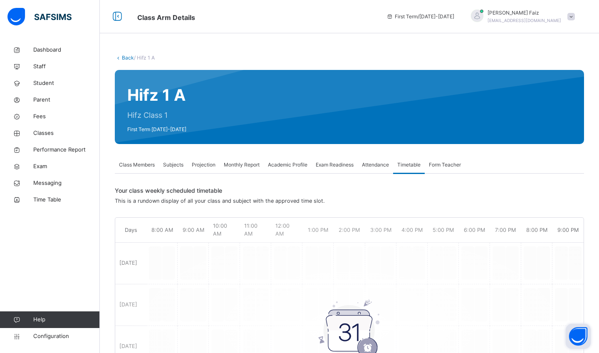
click at [444, 163] on span "Form Teacher" at bounding box center [445, 164] width 32 height 7
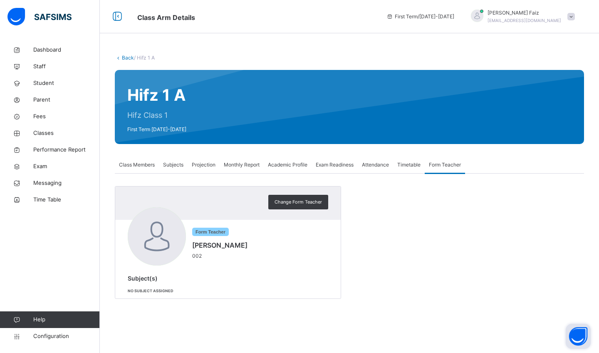
click at [411, 165] on span "Timetable" at bounding box center [408, 164] width 23 height 7
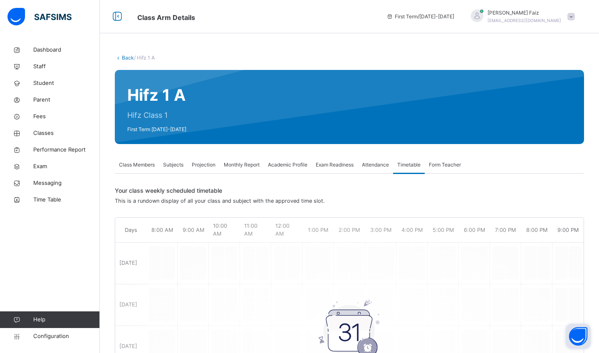
click at [363, 164] on div "Attendance" at bounding box center [375, 164] width 35 height 17
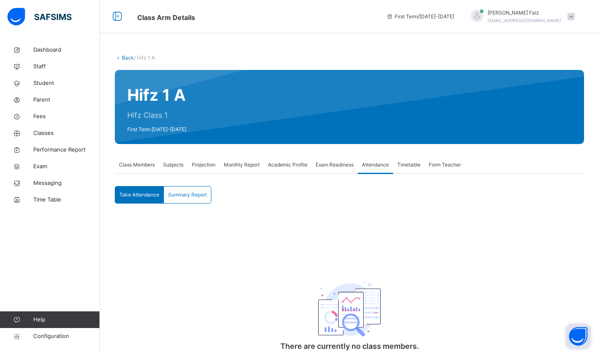
click at [127, 165] on span "Class Members" at bounding box center [137, 164] width 36 height 7
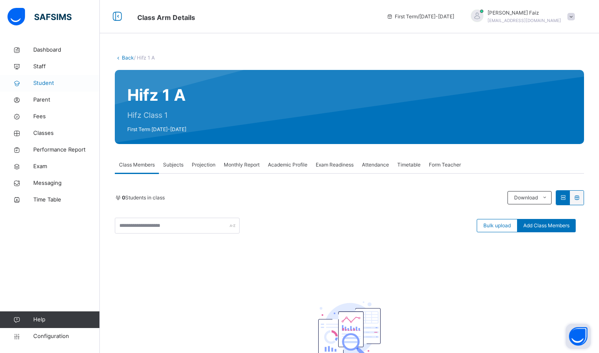
click at [50, 80] on span "Student" at bounding box center [66, 83] width 67 height 8
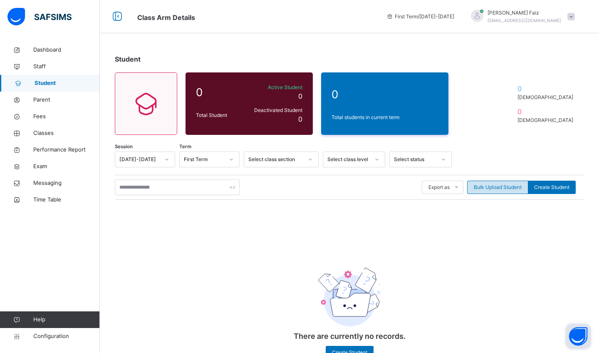
click at [497, 189] on span "Bulk Upload Student" at bounding box center [498, 187] width 48 height 7
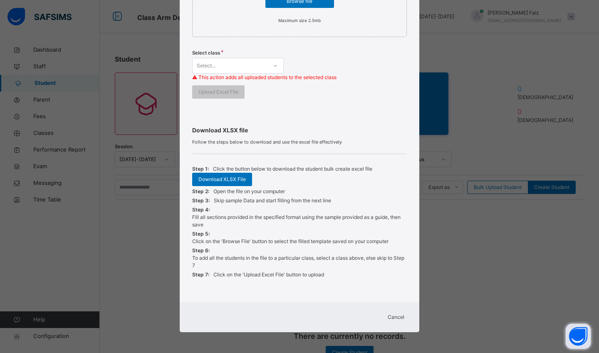
scroll to position [197, 0]
click at [228, 183] on div "Download XLSX File" at bounding box center [222, 179] width 60 height 13
click at [268, 64] on div at bounding box center [276, 66] width 16 height 15
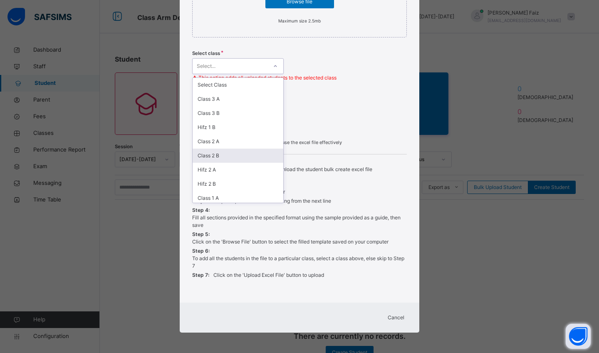
scroll to position [116, 0]
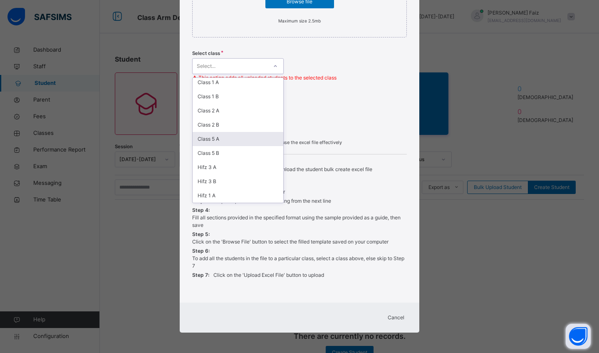
click at [330, 114] on div "Download XLSX file Follow the steps below to download and use the excel file ef…" at bounding box center [299, 199] width 215 height 181
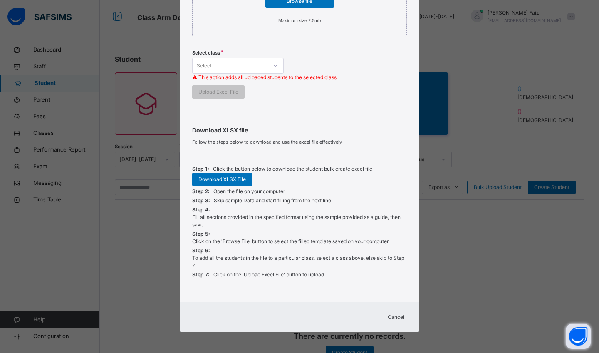
scroll to position [197, 0]
click at [390, 316] on span "Cancel" at bounding box center [396, 317] width 17 height 7
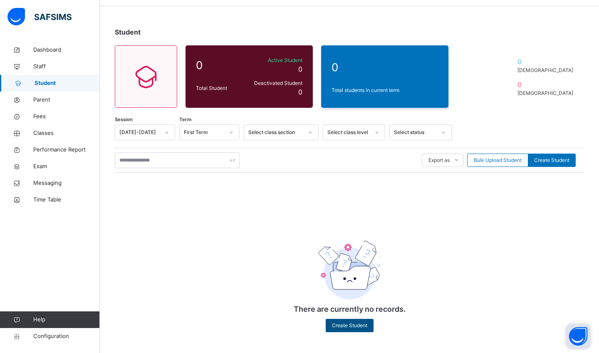
scroll to position [27, 0]
click at [349, 325] on span "Create Student" at bounding box center [349, 325] width 35 height 7
select select "**"
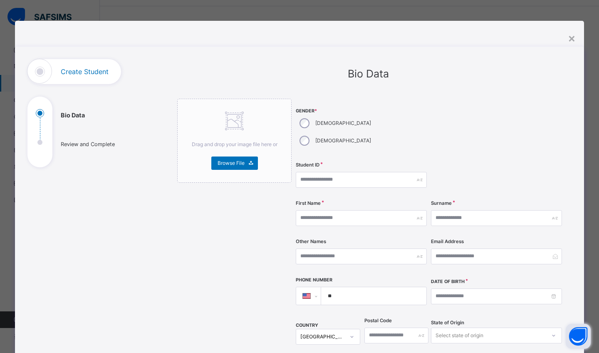
scroll to position [0, 0]
click at [325, 172] on input "text" at bounding box center [361, 180] width 131 height 16
type input "***"
type input "******"
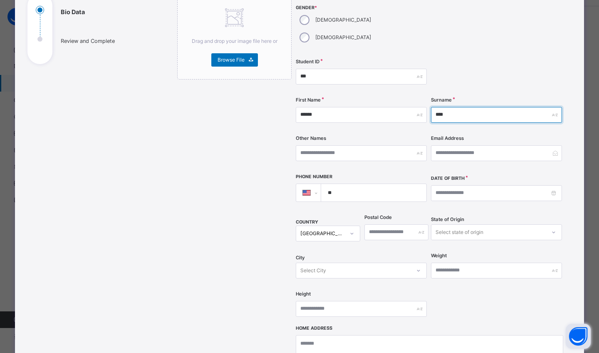
scroll to position [112, 0]
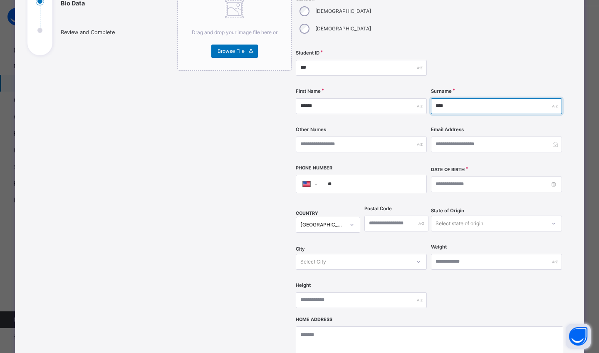
type input "****"
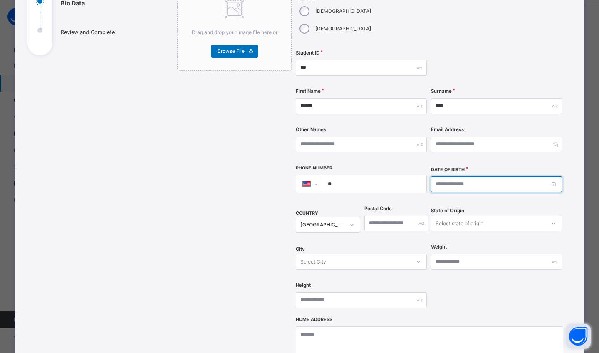
click at [474, 176] on input at bounding box center [496, 184] width 131 height 16
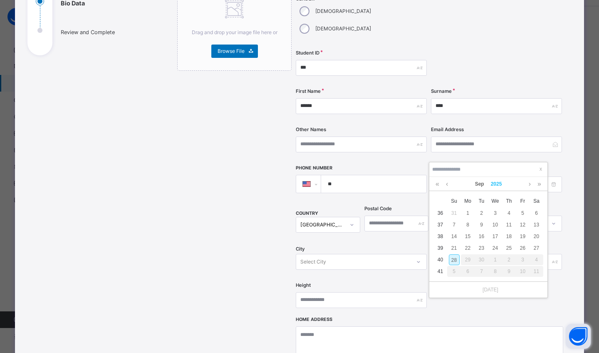
click at [500, 184] on link "2025" at bounding box center [497, 184] width 18 height 14
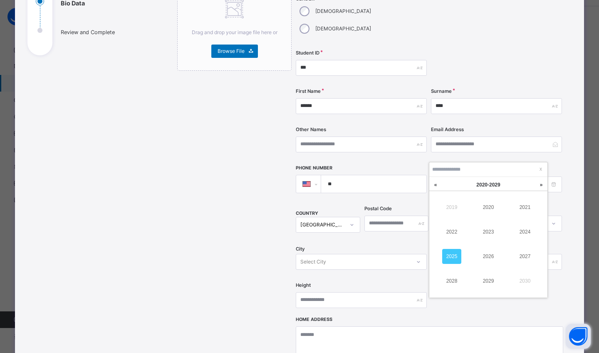
click at [249, 227] on div "Drag and drop your image file here or Browse File" at bounding box center [234, 226] width 114 height 479
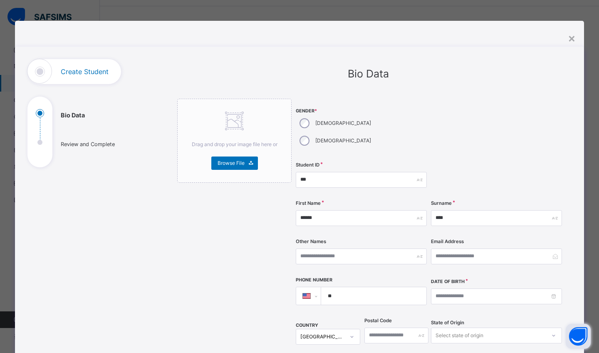
scroll to position [0, 0]
click at [574, 35] on div "×" at bounding box center [572, 37] width 8 height 17
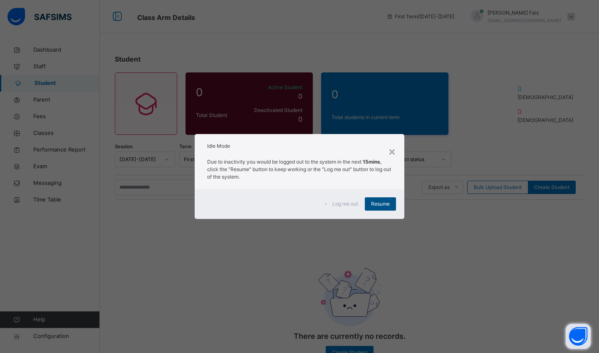
click at [386, 205] on span "Resume" at bounding box center [380, 203] width 19 height 7
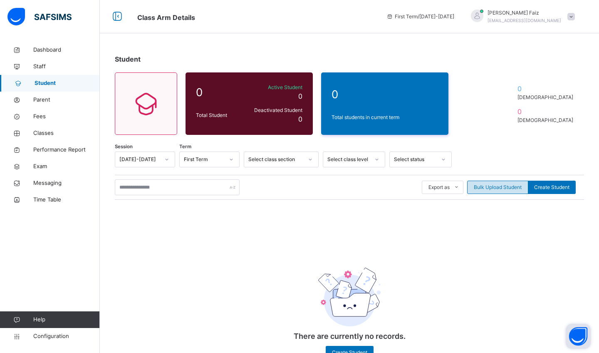
click at [484, 186] on span "Bulk Upload Student" at bounding box center [498, 187] width 48 height 7
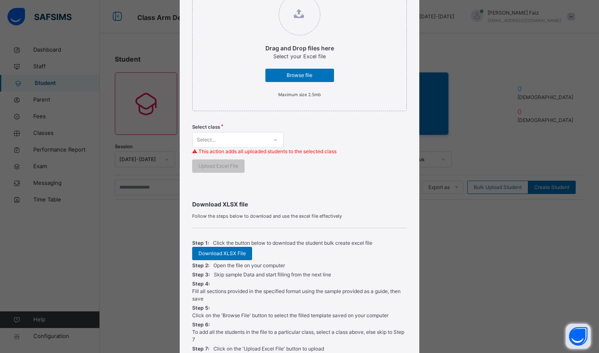
scroll to position [72, 0]
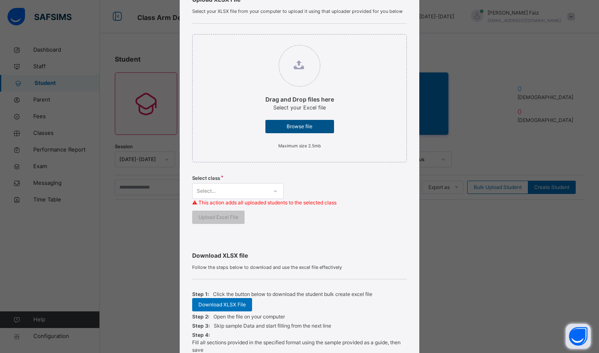
click at [308, 124] on span "Browse file" at bounding box center [300, 126] width 56 height 7
click at [257, 41] on input "Drag and Drop files here Select your Excel file Browse file Maximum size 2.5mb" at bounding box center [257, 41] width 0 height 0
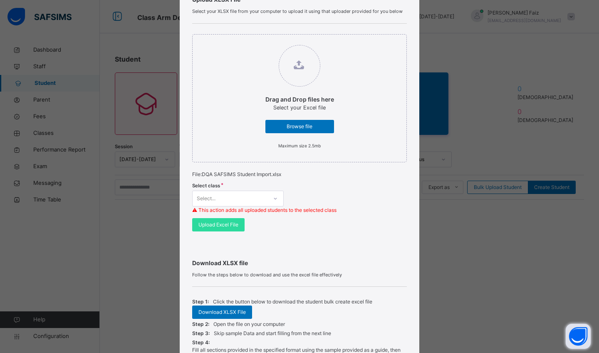
click at [277, 200] on div at bounding box center [275, 198] width 14 height 13
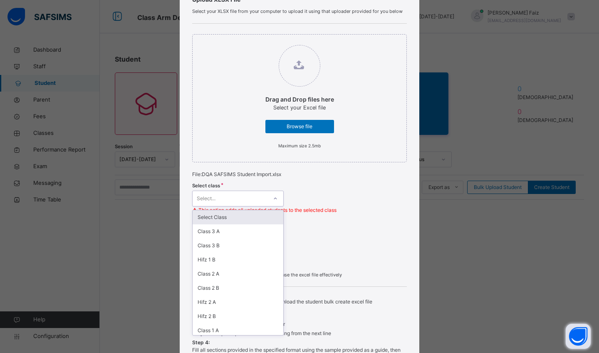
click at [354, 231] on div "Drag and Drop files here Select your Excel file Browse file Maximum size 2.5mb …" at bounding box center [299, 133] width 215 height 218
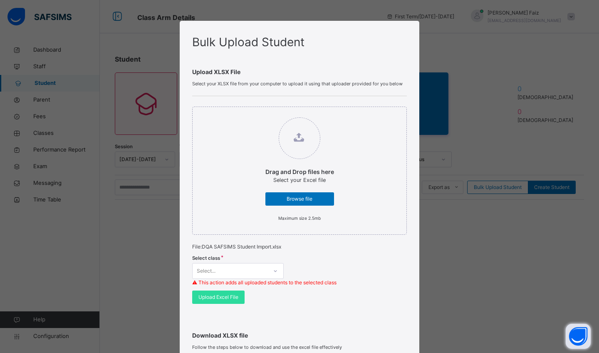
scroll to position [0, 0]
click at [250, 264] on div "Select..." at bounding box center [238, 271] width 92 height 16
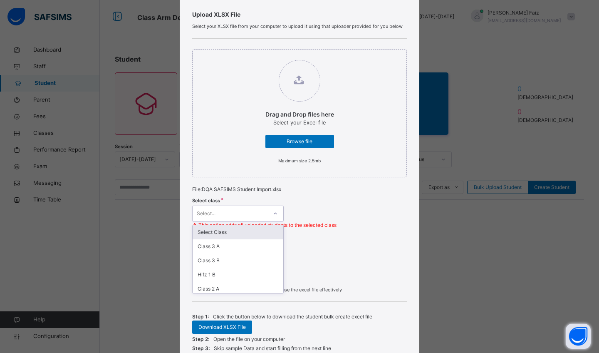
scroll to position [58, 0]
click at [257, 227] on div "Select Class" at bounding box center [238, 232] width 91 height 14
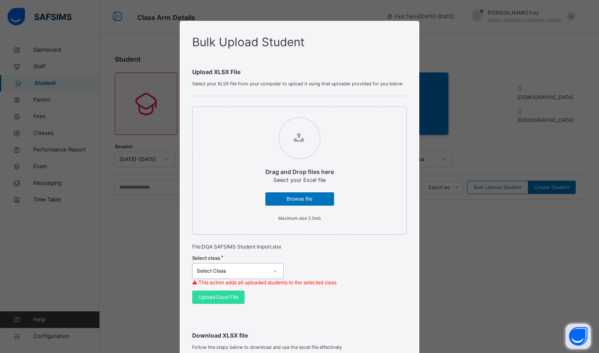
scroll to position [0, 0]
click at [274, 268] on div "option Select Class, selected. 0 results available. Select is focused ,type to …" at bounding box center [238, 271] width 92 height 16
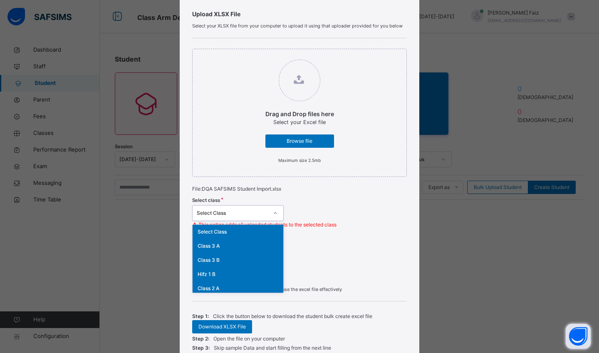
click at [467, 265] on div "Bulk Upload Student Upload XLSX File Select your XLSX file from your computer t…" at bounding box center [299, 176] width 599 height 353
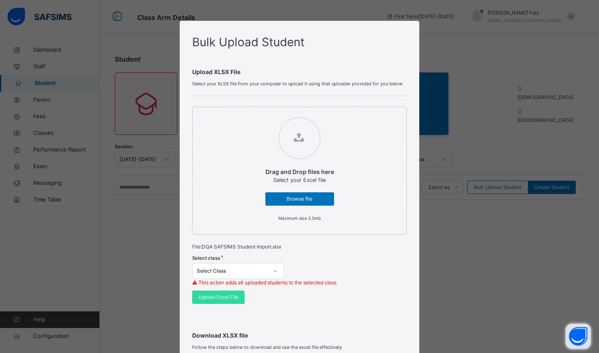
click at [292, 174] on p "Drag and Drop files here" at bounding box center [300, 171] width 69 height 9
click at [257, 113] on input "Drag and Drop files here Select your Excel file Browse file Maximum size 2.5mb" at bounding box center [257, 113] width 0 height 0
click at [285, 201] on span "Browse file" at bounding box center [300, 198] width 56 height 7
click at [257, 113] on input "Drag and Drop files here Select your Excel file Browse file Maximum size 2.5mb" at bounding box center [257, 113] width 0 height 0
click at [303, 218] on small "Maximum size 2.5mb" at bounding box center [299, 218] width 42 height 5
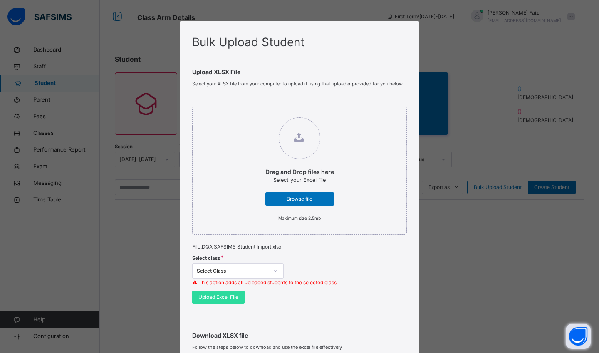
click at [257, 113] on input "Drag and Drop files here Select your Excel file Browse file Maximum size 2.5mb" at bounding box center [257, 113] width 0 height 0
click at [303, 217] on small "Maximum size 2.5mb" at bounding box center [299, 218] width 42 height 5
click at [257, 113] on input "Drag and Drop files here Select your Excel file Browse file Maximum size 2.5mb" at bounding box center [257, 113] width 0 height 0
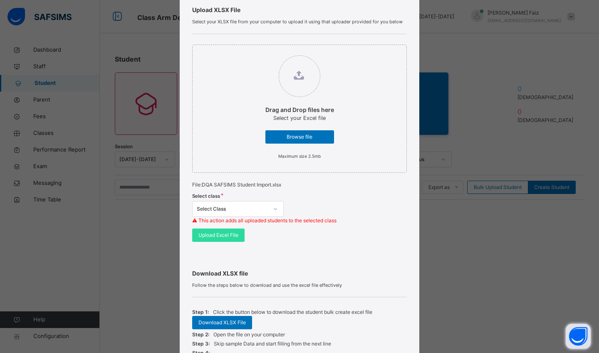
scroll to position [44, 0]
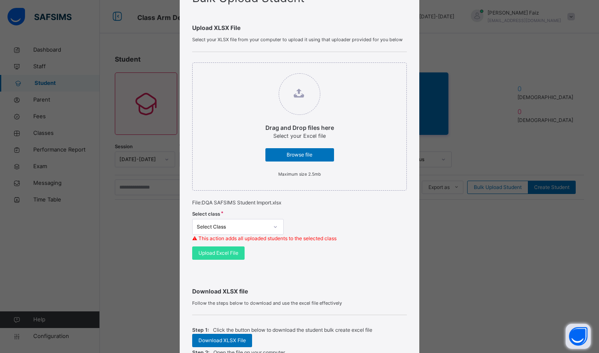
click at [430, 257] on div "Bulk Upload Student Upload XLSX File Select your XLSX file from your computer t…" at bounding box center [299, 176] width 599 height 353
click at [121, 182] on div "Bulk Upload Student Upload XLSX File Select your XLSX file from your computer t…" at bounding box center [299, 176] width 599 height 353
click at [315, 154] on span "Browse file" at bounding box center [300, 154] width 56 height 7
click at [257, 69] on input "Drag and Drop files here Select your Excel file Browse file Maximum size 2.5mb" at bounding box center [257, 69] width 0 height 0
click at [273, 227] on div "Select class Select Class ⚠ This action adds all uploaded students to the selec…" at bounding box center [299, 226] width 215 height 40
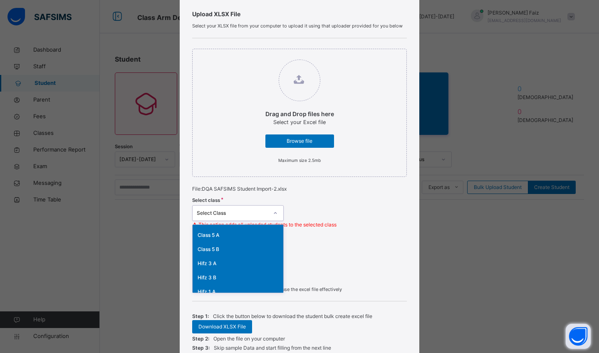
scroll to position [173, 0]
click at [224, 284] on div "Hifz 1 A" at bounding box center [238, 285] width 91 height 14
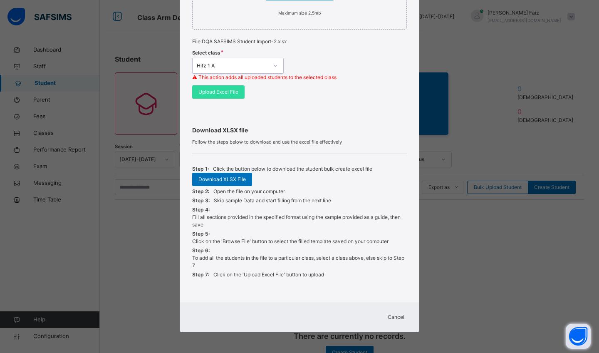
scroll to position [205, 0]
click at [227, 92] on span "Upload Excel File" at bounding box center [219, 92] width 40 height 7
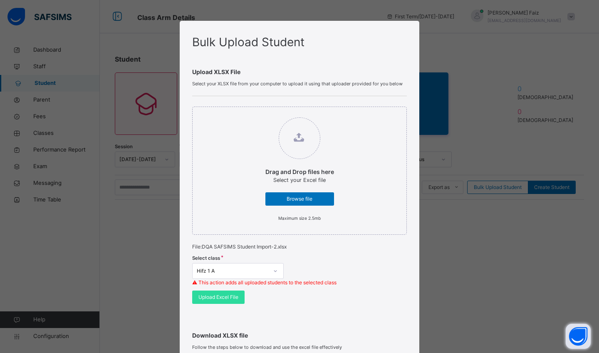
scroll to position [0, 0]
click at [303, 202] on div "Browse file" at bounding box center [300, 198] width 69 height 13
click at [257, 113] on input "Drag and Drop files here Select your Excel file Browse file Maximum size 2.5mb" at bounding box center [257, 113] width 0 height 0
type input "**********"
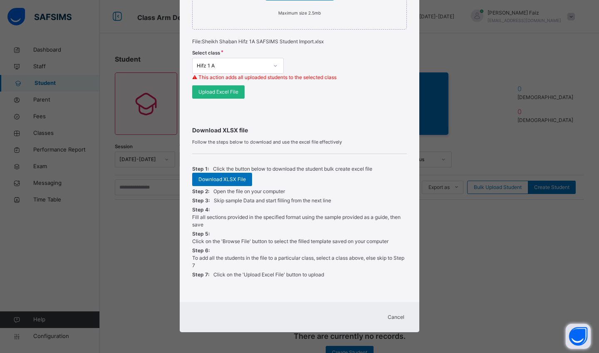
scroll to position [205, 0]
click at [208, 93] on span "Upload Excel File" at bounding box center [219, 92] width 40 height 7
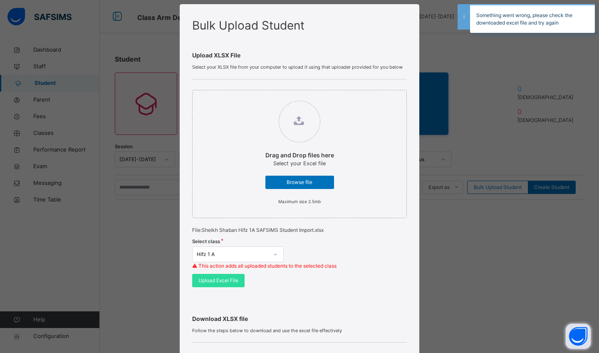
scroll to position [15, 0]
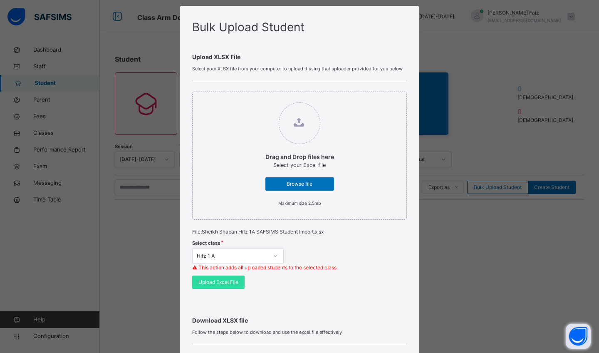
click at [282, 289] on div "Drag and Drop files here Select your Excel file Browse file Maximum size 2.5mb …" at bounding box center [299, 190] width 215 height 218
click at [227, 285] on span "Upload Excel File" at bounding box center [219, 281] width 40 height 7
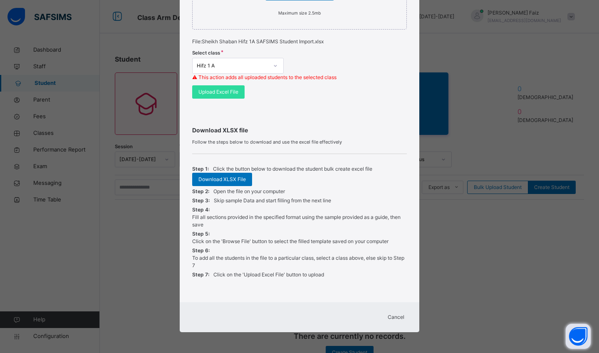
scroll to position [205, 0]
click at [396, 315] on span "Cancel" at bounding box center [396, 317] width 17 height 7
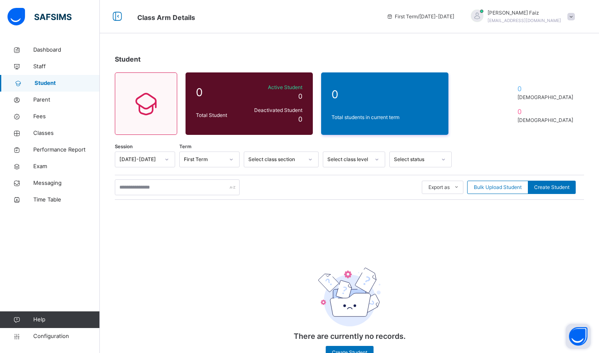
click at [50, 85] on span "Student" at bounding box center [67, 83] width 65 height 8
click at [51, 94] on link "Parent" at bounding box center [50, 100] width 100 height 17
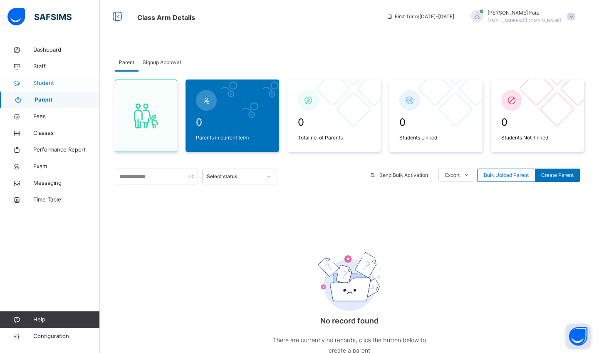
click at [58, 88] on link "Student" at bounding box center [50, 83] width 100 height 17
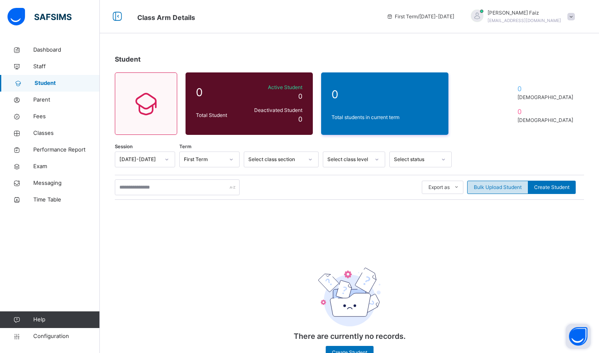
click at [504, 191] on span "Bulk Upload Student" at bounding box center [498, 187] width 48 height 7
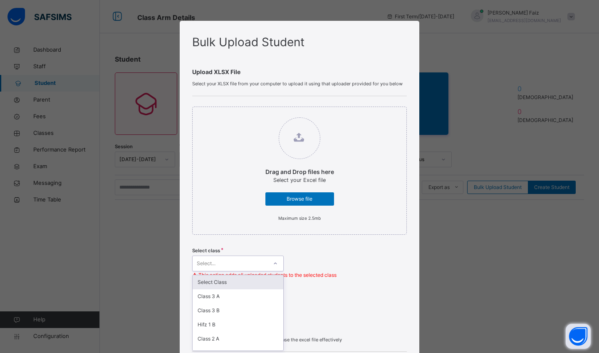
click at [273, 262] on div "option Select Class focused, 1 of 17. 17 results available. Use Up and Down to …" at bounding box center [238, 264] width 92 height 16
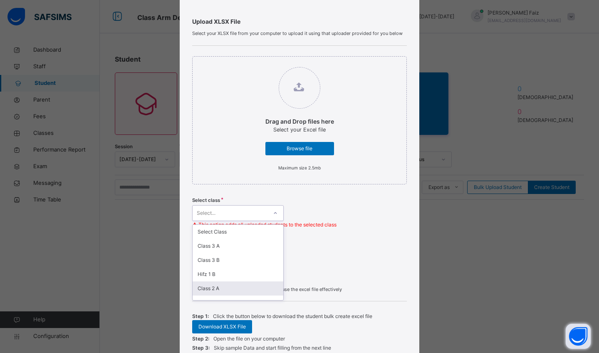
scroll to position [165, 0]
click at [217, 289] on div "Hifz 1 A" at bounding box center [238, 293] width 91 height 14
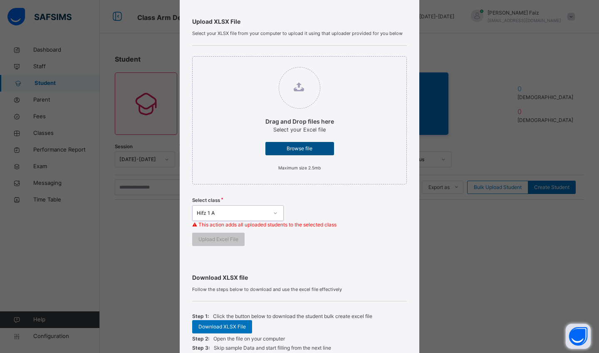
click at [296, 149] on span "Browse file" at bounding box center [300, 148] width 56 height 7
click at [257, 63] on input "Drag and Drop files here Select your Excel file Browse file Maximum size 2.5mb" at bounding box center [257, 63] width 0 height 0
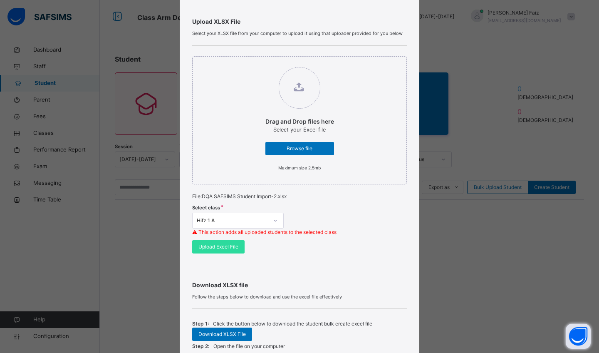
scroll to position [52, 0]
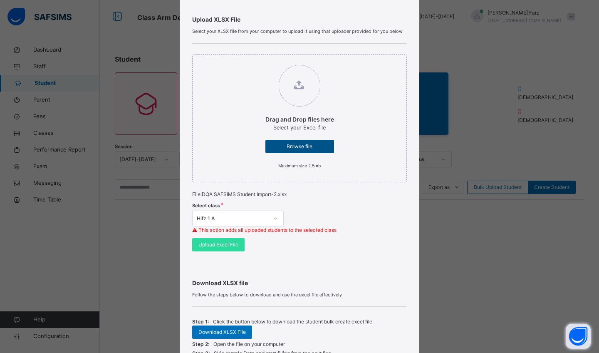
click at [293, 147] on span "Browse file" at bounding box center [300, 146] width 56 height 7
click at [257, 61] on input "Drag and Drop files here Select your Excel file Browse file Maximum size 2.5mb" at bounding box center [257, 61] width 0 height 0
type input "**********"
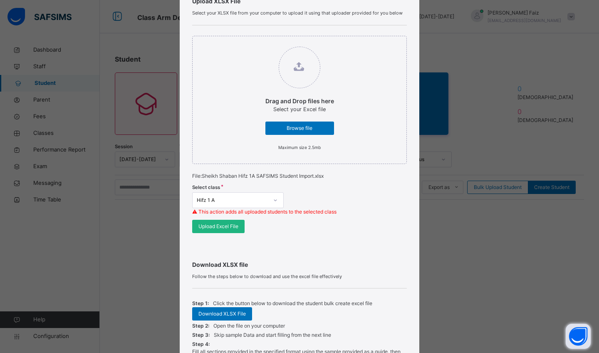
click at [223, 230] on div "Upload Excel File" at bounding box center [218, 226] width 52 height 13
click at [226, 226] on div "Upload Excel File" at bounding box center [218, 226] width 52 height 13
click at [325, 246] on div "Download XLSX file Follow the steps below to download and use the excel file ef…" at bounding box center [299, 333] width 215 height 181
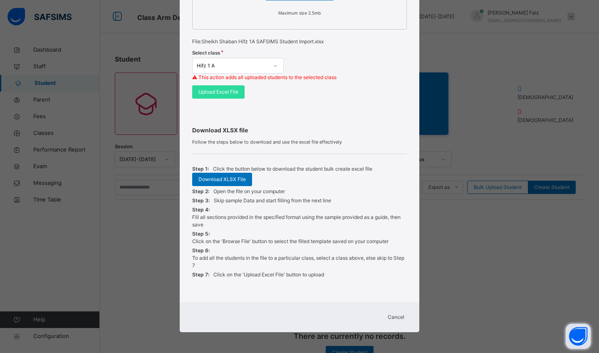
scroll to position [205, 0]
click at [402, 318] on span "Cancel" at bounding box center [396, 317] width 17 height 7
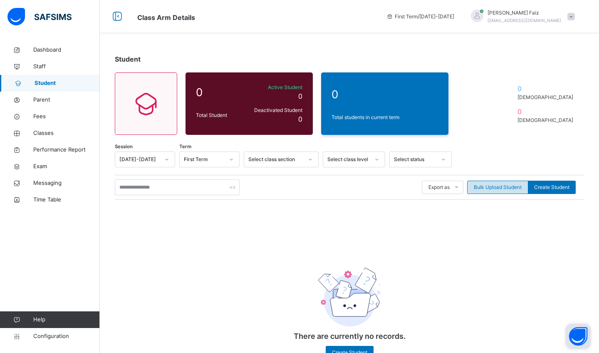
click at [497, 186] on span "Bulk Upload Student" at bounding box center [498, 187] width 48 height 7
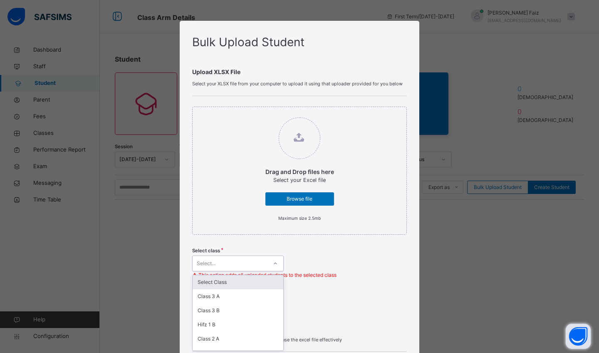
click at [272, 257] on div "option Select Class focused, 1 of 17. 17 results available. Use Up and Down to …" at bounding box center [238, 264] width 92 height 16
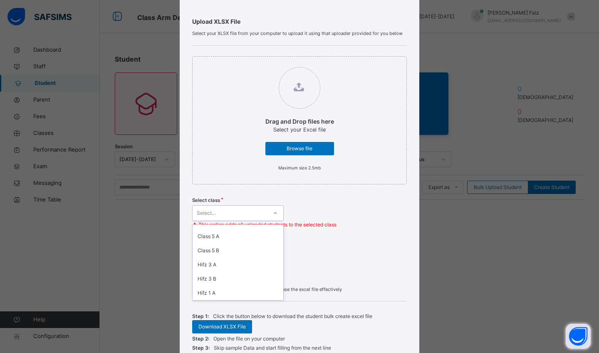
scroll to position [165, 0]
click at [216, 291] on div "Hifz 1 A" at bounding box center [238, 293] width 91 height 14
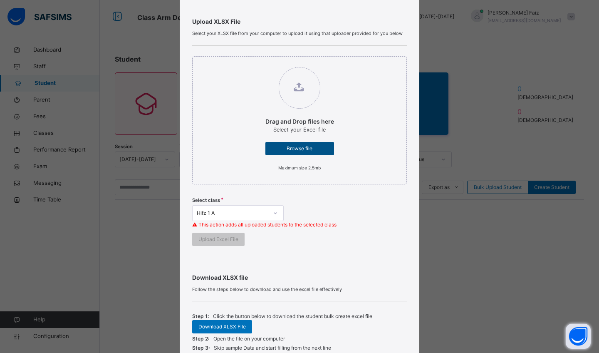
click at [298, 151] on span "Browse file" at bounding box center [300, 148] width 56 height 7
click at [257, 63] on input "Drag and Drop files here Select your Excel file Browse file Maximum size 2.5mb" at bounding box center [257, 63] width 0 height 0
type input "**********"
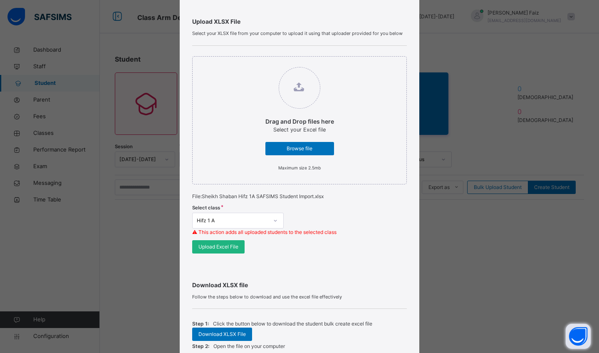
click at [212, 246] on span "Upload Excel File" at bounding box center [219, 246] width 40 height 7
